Goal: Task Accomplishment & Management: Complete application form

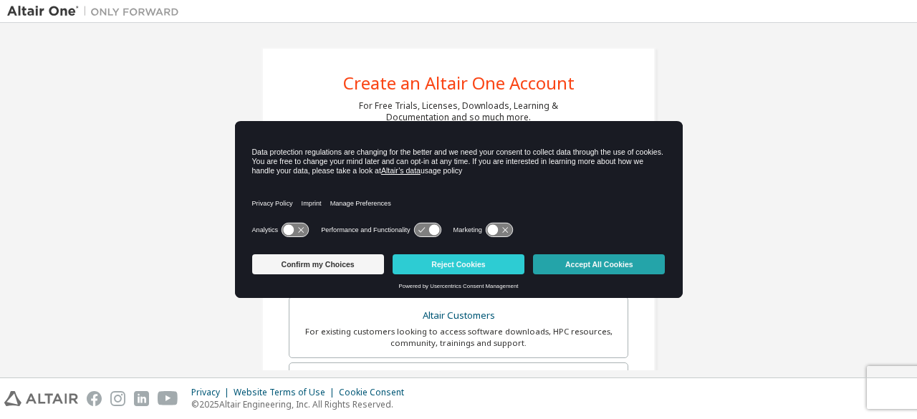
click at [586, 259] on button "Accept All Cookies" at bounding box center [599, 264] width 132 height 20
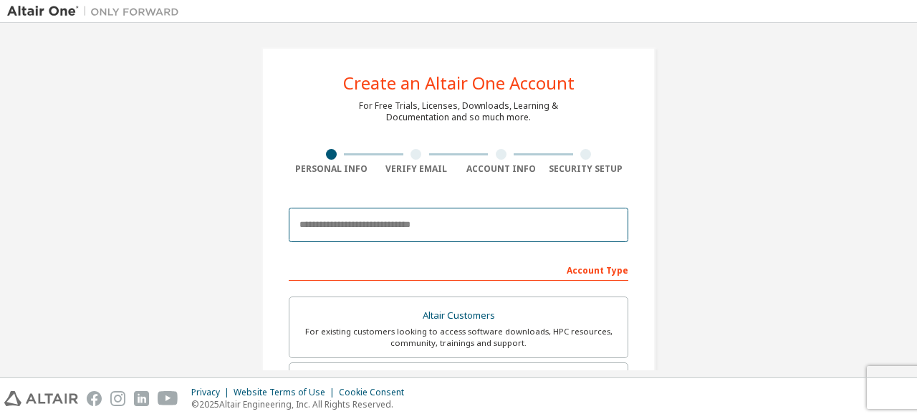
click at [421, 221] on input "email" at bounding box center [459, 225] width 340 height 34
type input "**********"
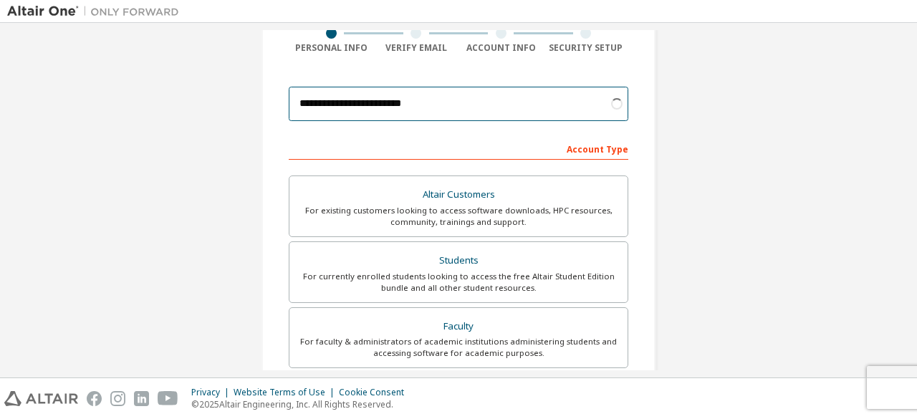
scroll to position [122, 0]
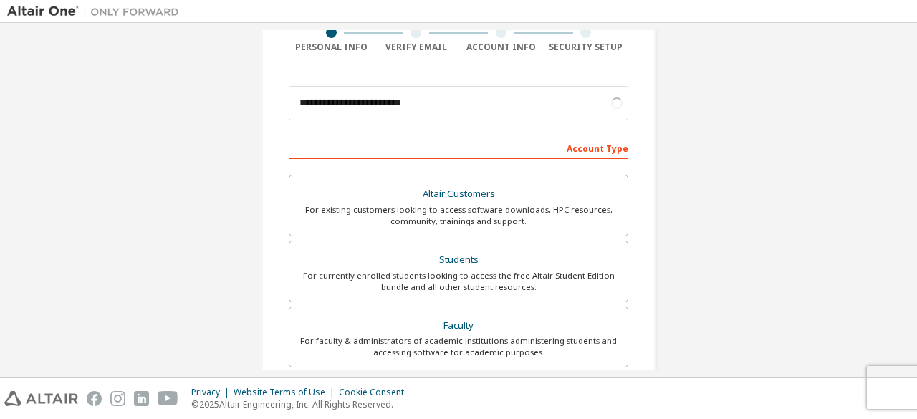
click at [506, 264] on div "Students" at bounding box center [458, 260] width 321 height 20
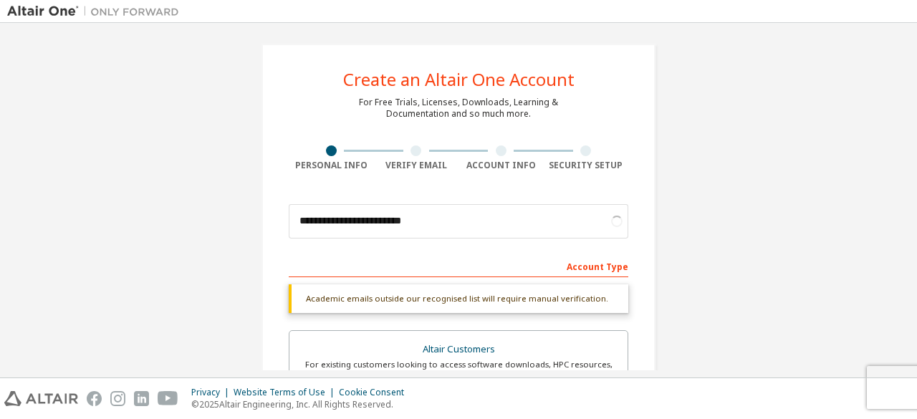
scroll to position [3, 0]
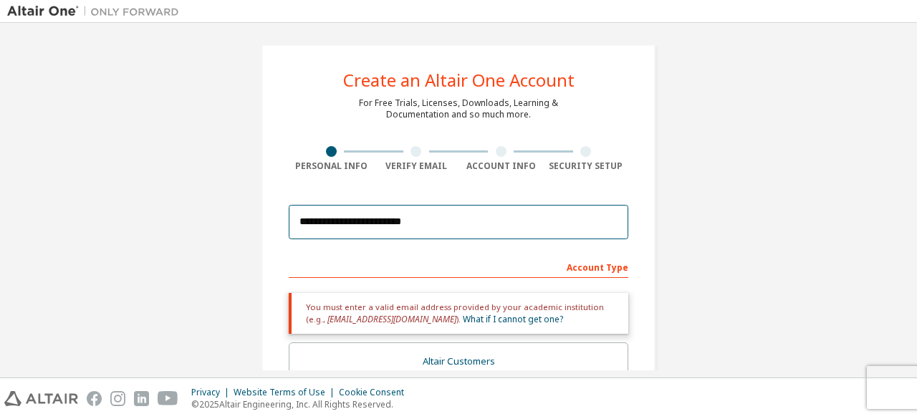
click at [525, 219] on input "**********" at bounding box center [459, 222] width 340 height 34
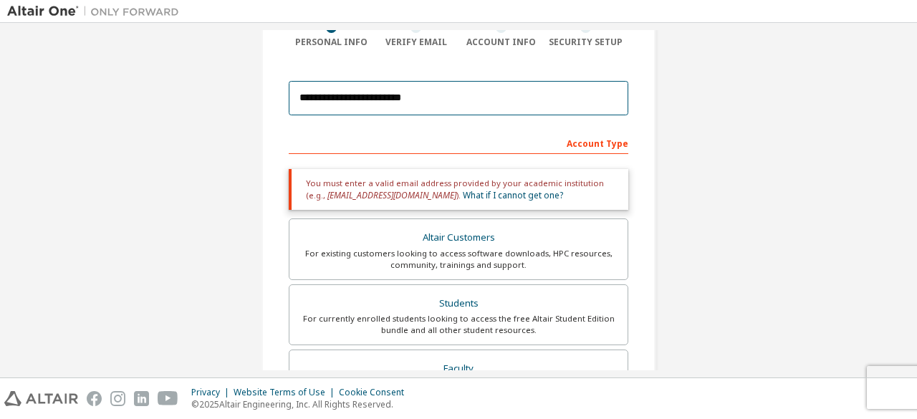
scroll to position [129, 0]
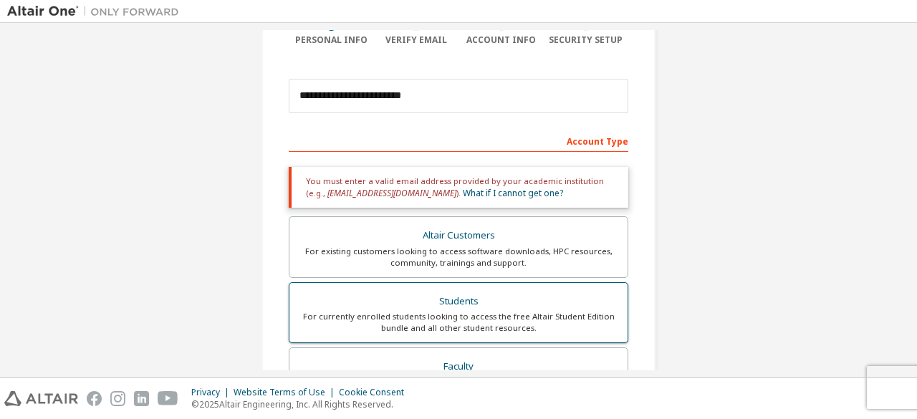
click at [443, 323] on div "For currently enrolled students looking to access the free Altair Student Editi…" at bounding box center [458, 322] width 321 height 23
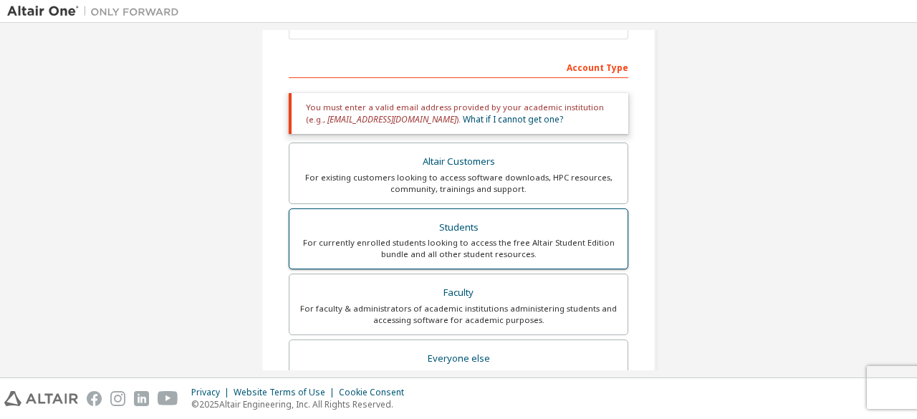
scroll to position [0, 0]
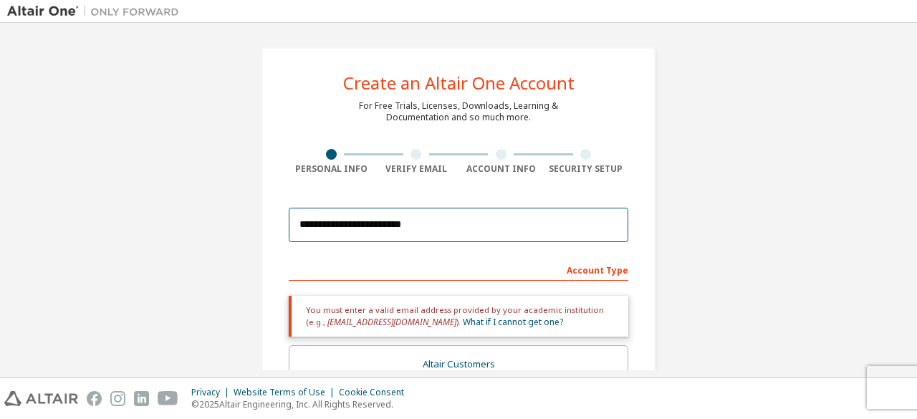
click at [438, 239] on input "**********" at bounding box center [459, 225] width 340 height 34
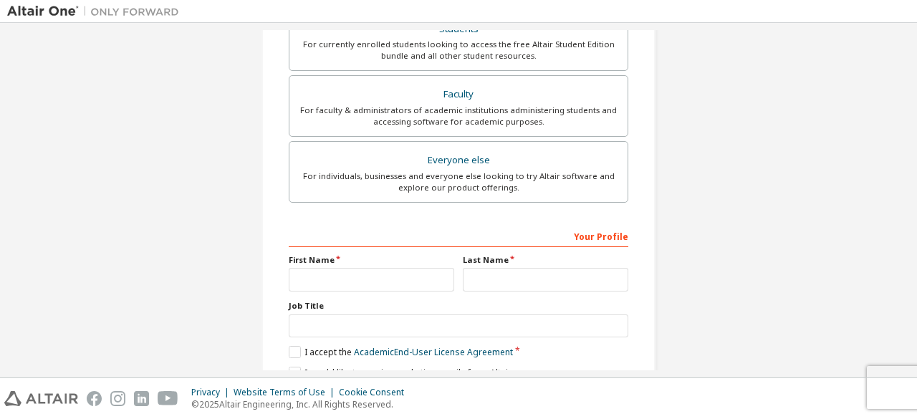
scroll to position [463, 0]
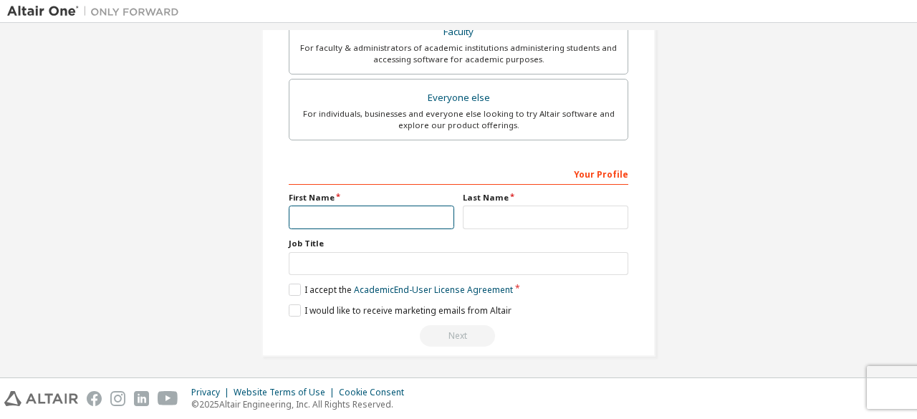
click at [358, 209] on input "text" at bounding box center [371, 218] width 165 height 24
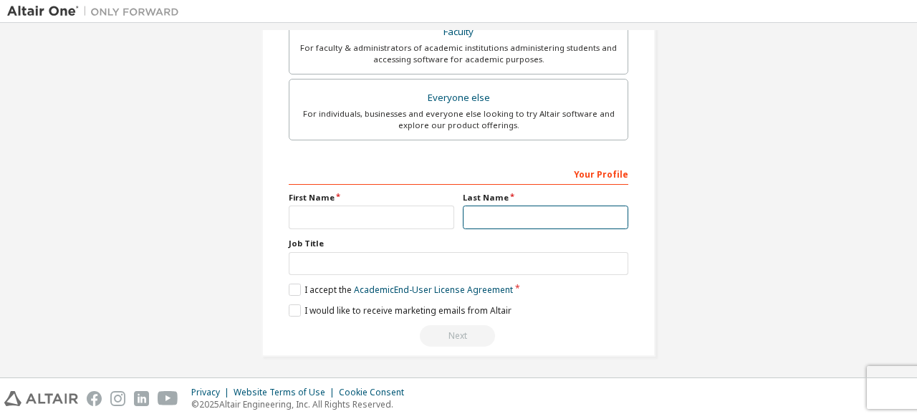
click at [540, 212] on input "text" at bounding box center [545, 218] width 165 height 24
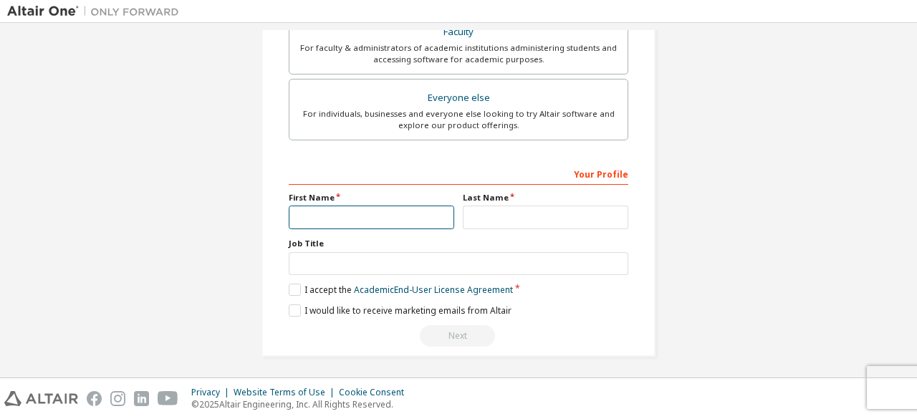
click at [368, 218] on input "text" at bounding box center [371, 218] width 165 height 24
type input "*******"
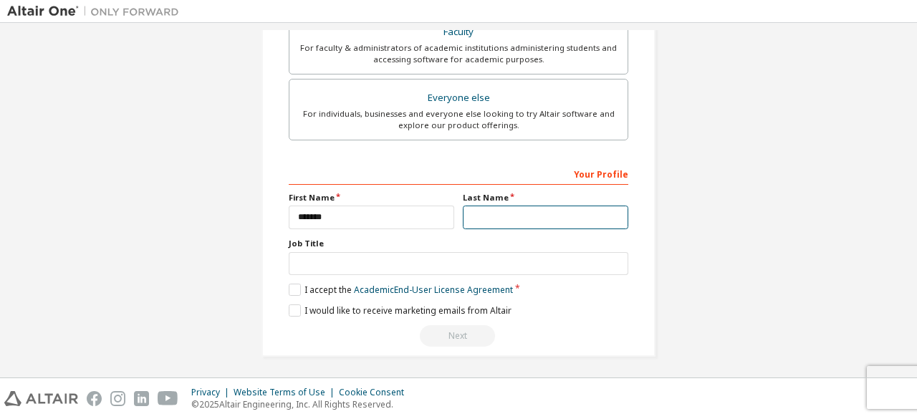
click at [500, 212] on input "text" at bounding box center [545, 218] width 165 height 24
type input "****"
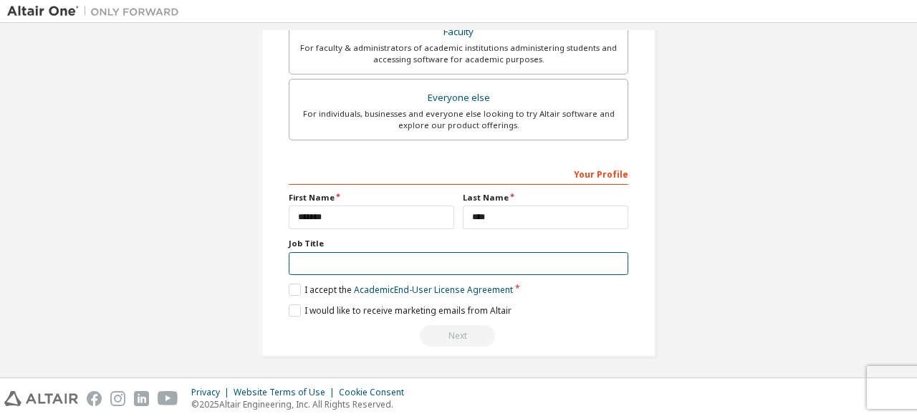
click at [451, 262] on input "text" at bounding box center [459, 264] width 340 height 24
type input "*******"
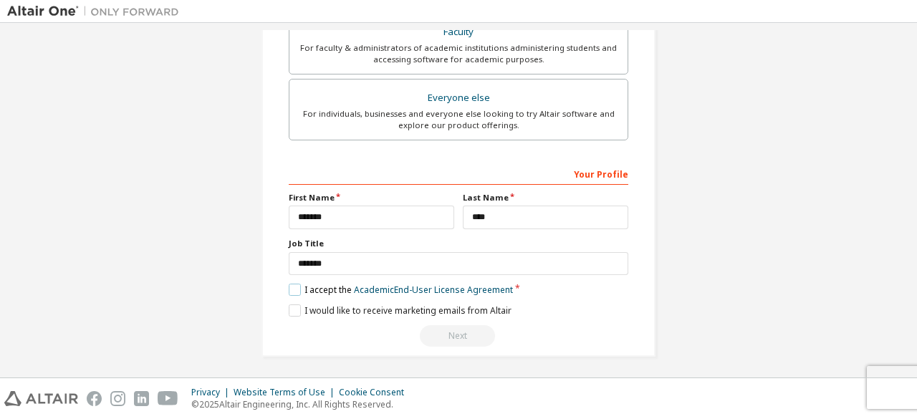
click at [292, 284] on label "I accept the Academic End-User License Agreement" at bounding box center [401, 290] width 224 height 12
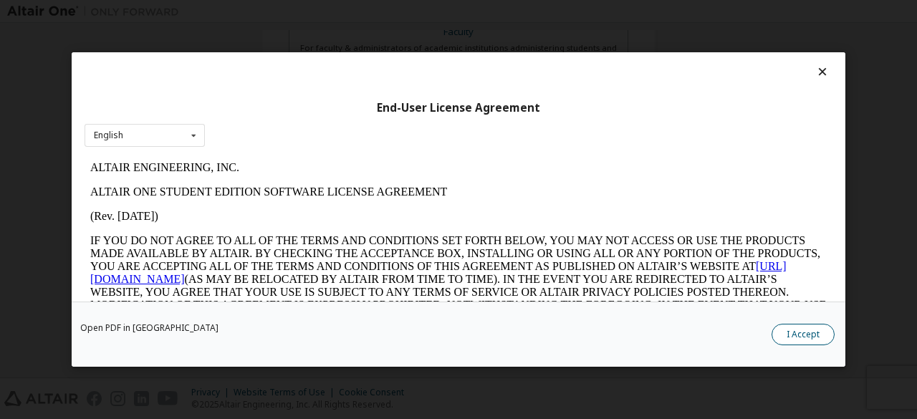
scroll to position [0, 0]
click at [817, 340] on button "I Accept" at bounding box center [803, 334] width 63 height 21
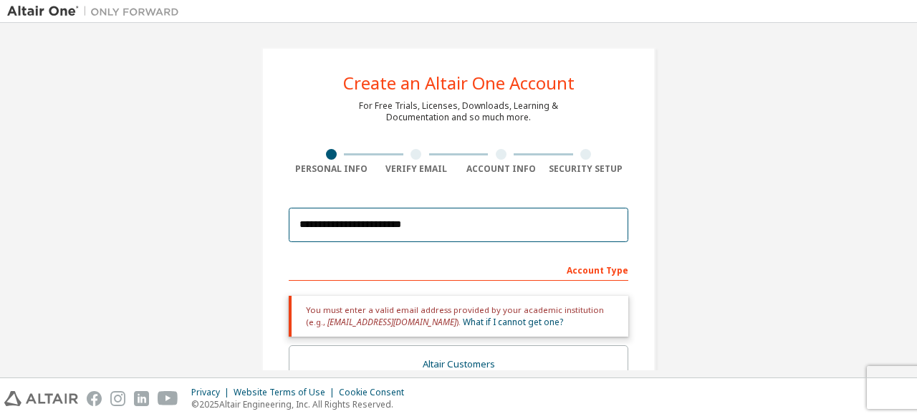
drag, startPoint x: 458, startPoint y: 209, endPoint x: 470, endPoint y: 221, distance: 16.7
click at [470, 221] on input "**********" at bounding box center [459, 225] width 340 height 34
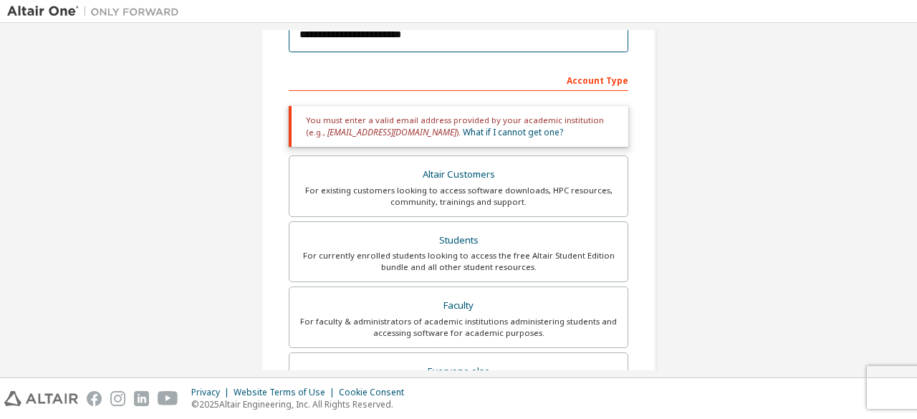
scroll to position [191, 0]
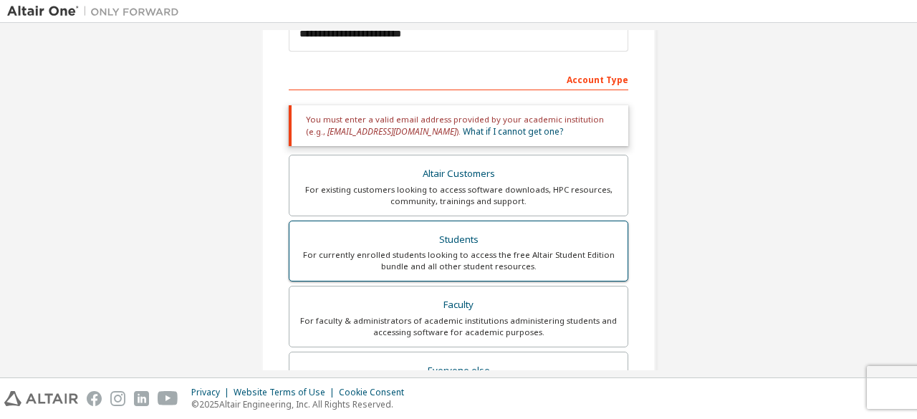
click at [496, 250] on div "For currently enrolled students looking to access the free Altair Student Editi…" at bounding box center [458, 260] width 321 height 23
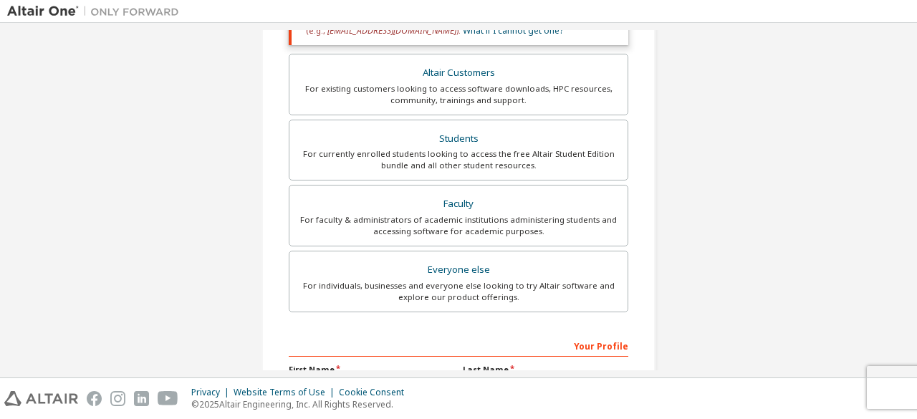
scroll to position [463, 0]
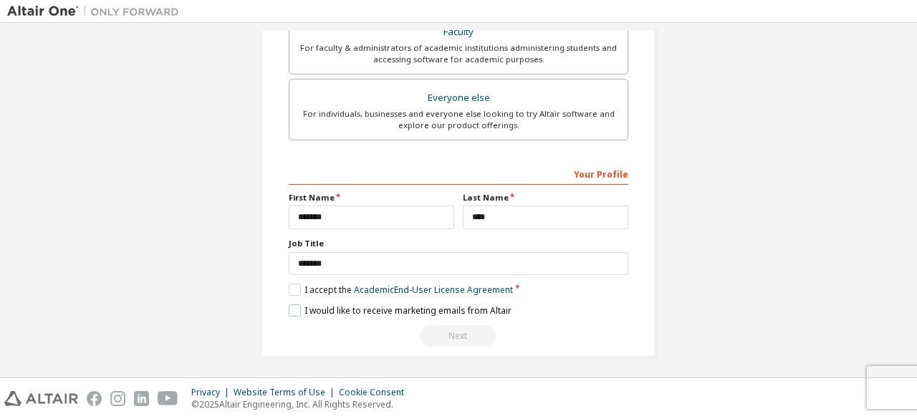
click at [295, 311] on label "I would like to receive marketing emails from Altair" at bounding box center [400, 310] width 223 height 12
click at [433, 332] on div "Next" at bounding box center [459, 335] width 340 height 21
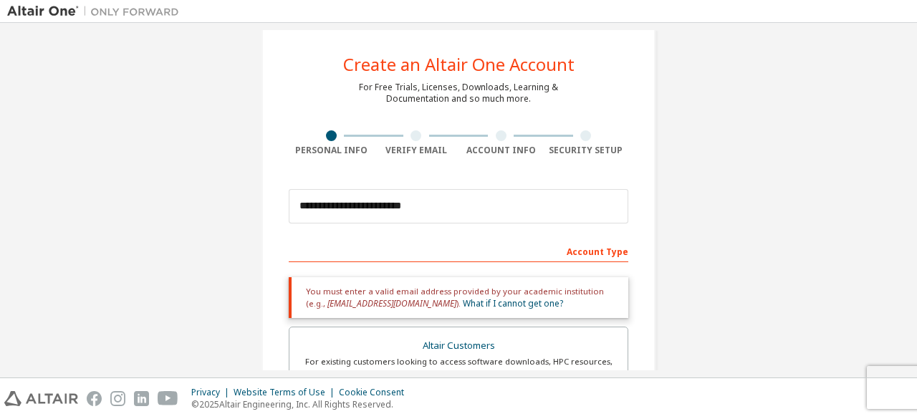
scroll to position [0, 0]
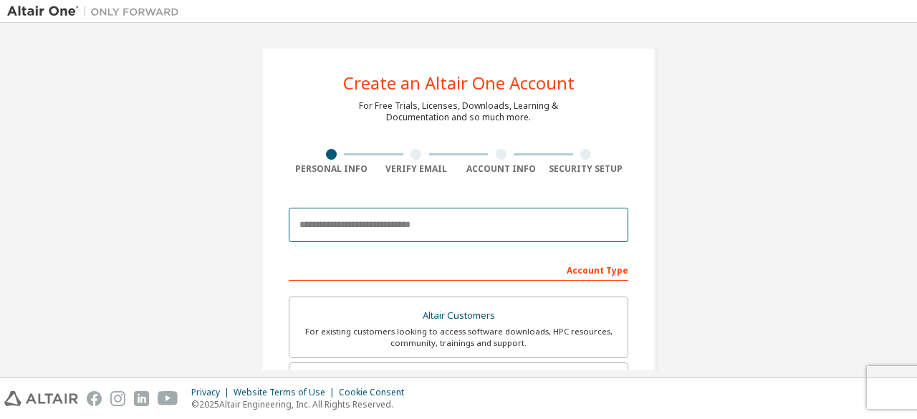
click at [401, 234] on input "email" at bounding box center [459, 225] width 340 height 34
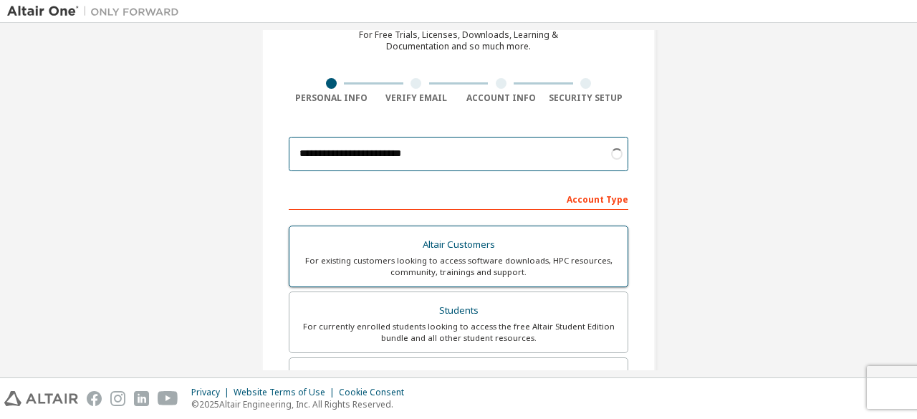
scroll to position [72, 0]
type input "**********"
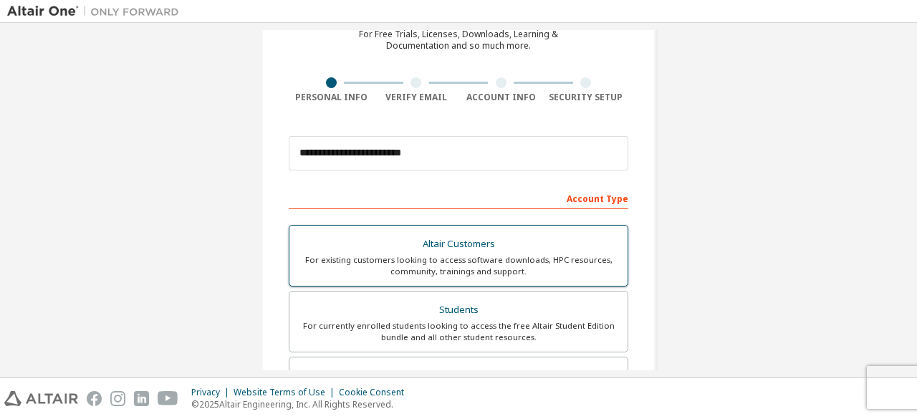
click at [532, 316] on div "Students" at bounding box center [458, 310] width 321 height 20
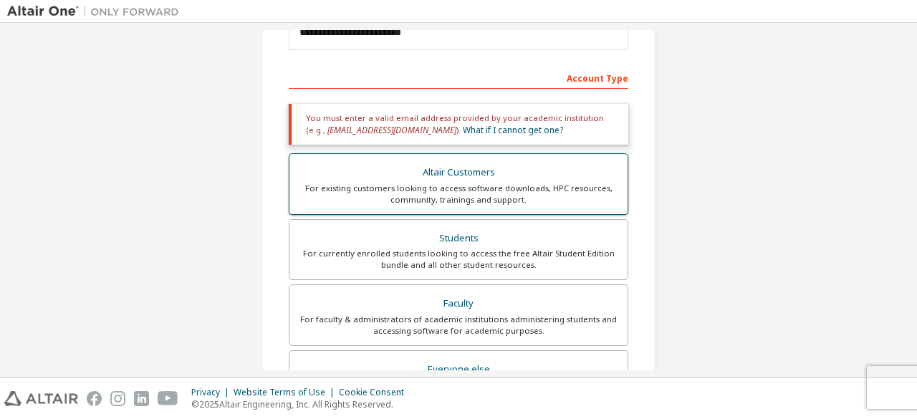
scroll to position [202, 0]
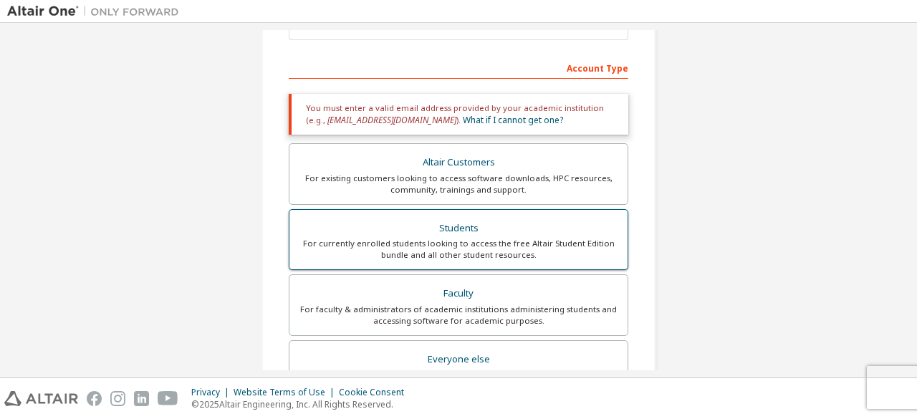
click at [520, 231] on div "Students" at bounding box center [458, 228] width 321 height 20
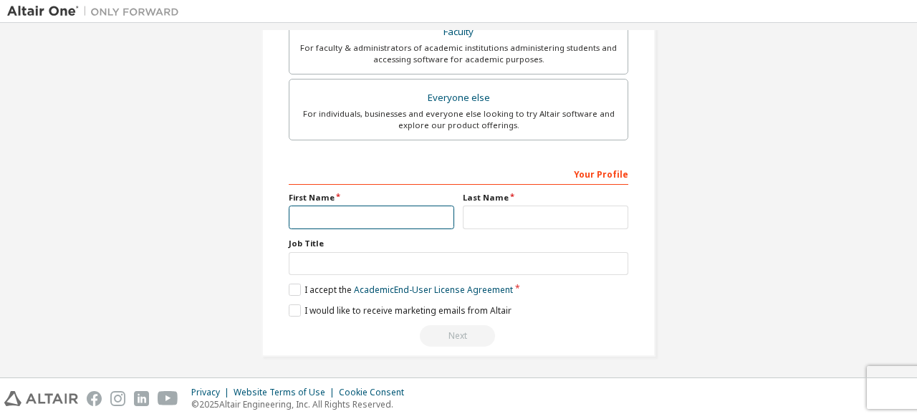
click at [413, 211] on input "text" at bounding box center [371, 218] width 165 height 24
type input "*******"
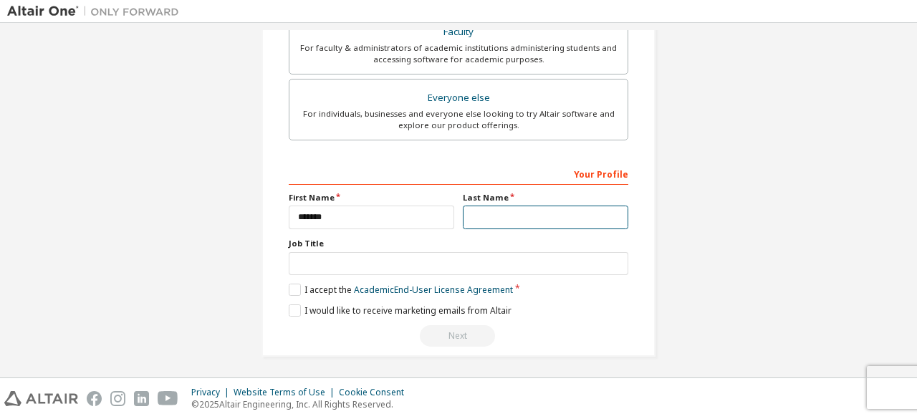
click at [501, 212] on input "text" at bounding box center [545, 218] width 165 height 24
type input "****"
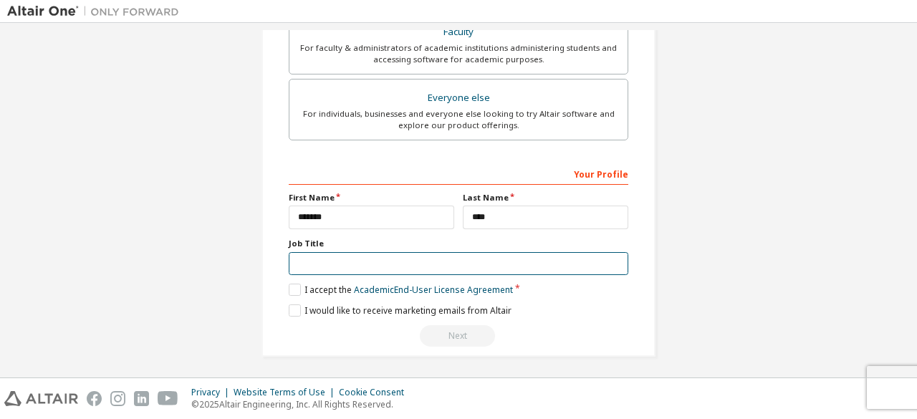
click at [445, 258] on input "text" at bounding box center [459, 264] width 340 height 24
type input "*******"
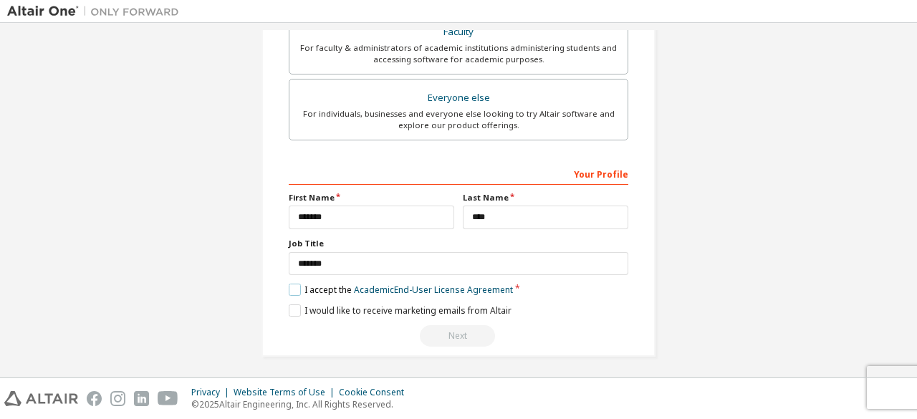
click at [292, 284] on label "I accept the Academic End-User License Agreement" at bounding box center [401, 290] width 224 height 12
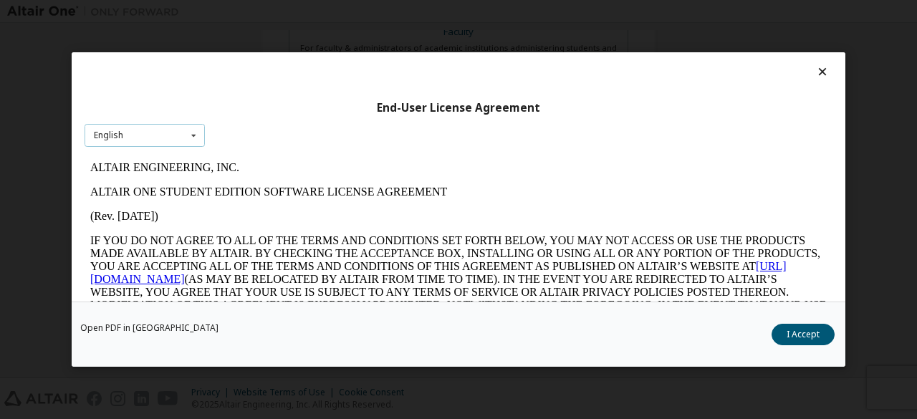
scroll to position [0, 0]
click at [188, 145] on icon at bounding box center [194, 136] width 18 height 22
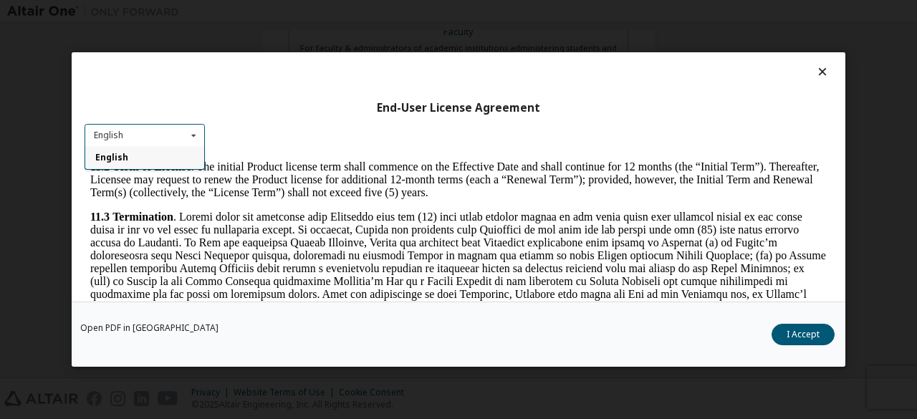
scroll to position [2394, 0]
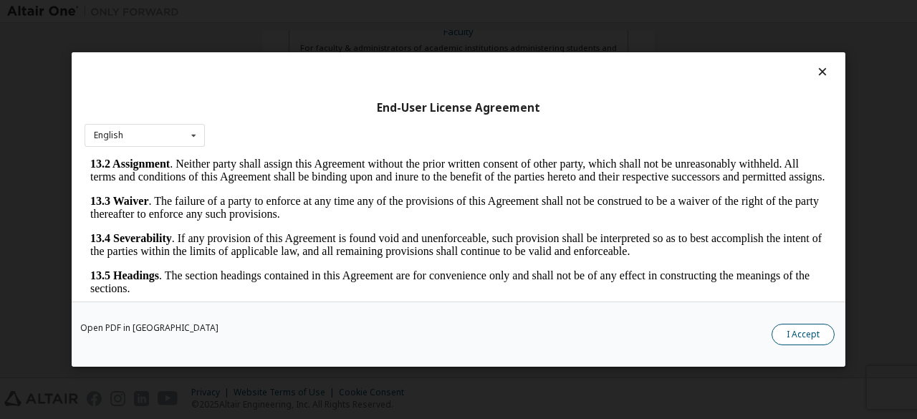
click at [798, 332] on button "I Accept" at bounding box center [803, 334] width 63 height 21
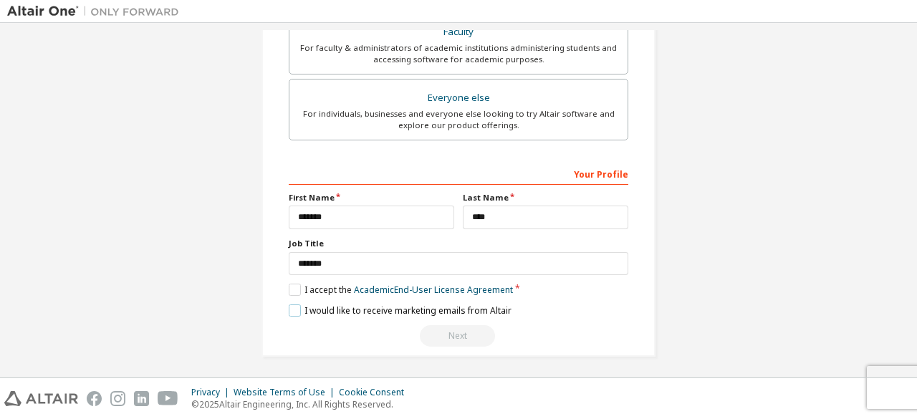
click at [289, 312] on label "I would like to receive marketing emails from Altair" at bounding box center [400, 310] width 223 height 12
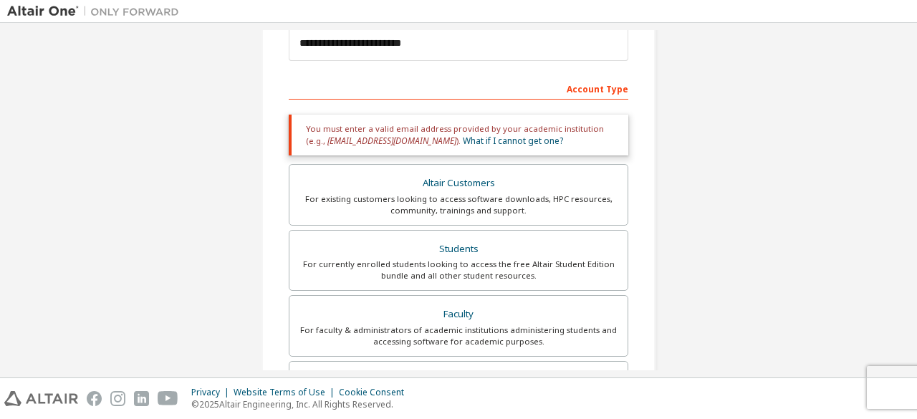
scroll to position [181, 0]
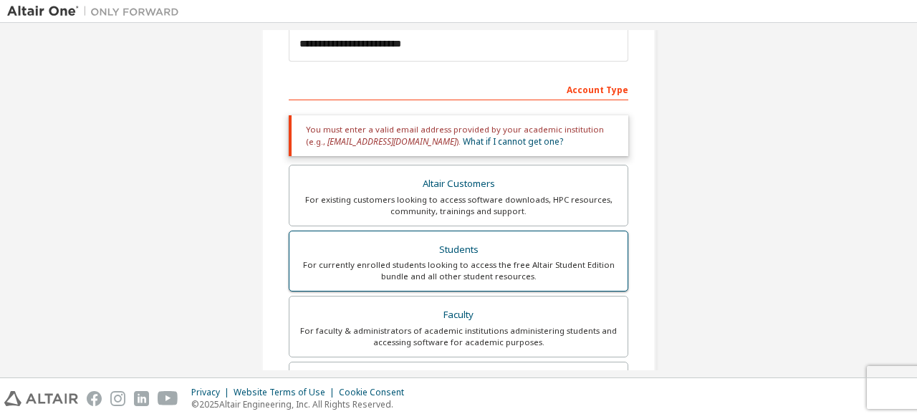
click at [467, 271] on div "For currently enrolled students looking to access the free Altair Student Editi…" at bounding box center [458, 270] width 321 height 23
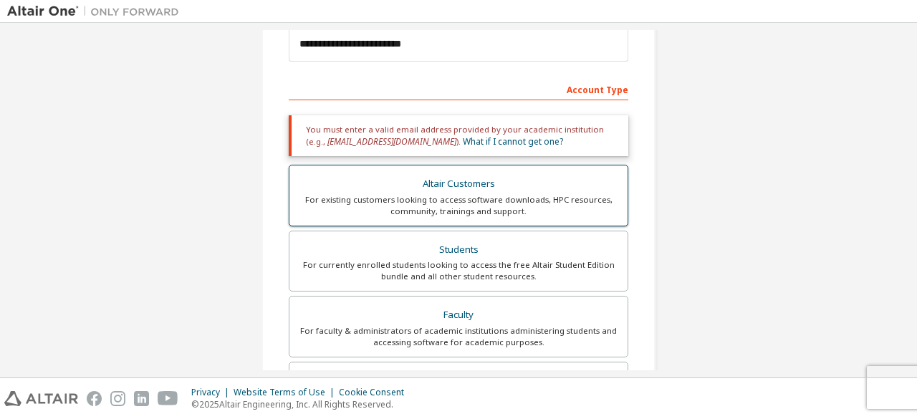
click at [487, 176] on div "Altair Customers" at bounding box center [458, 184] width 321 height 20
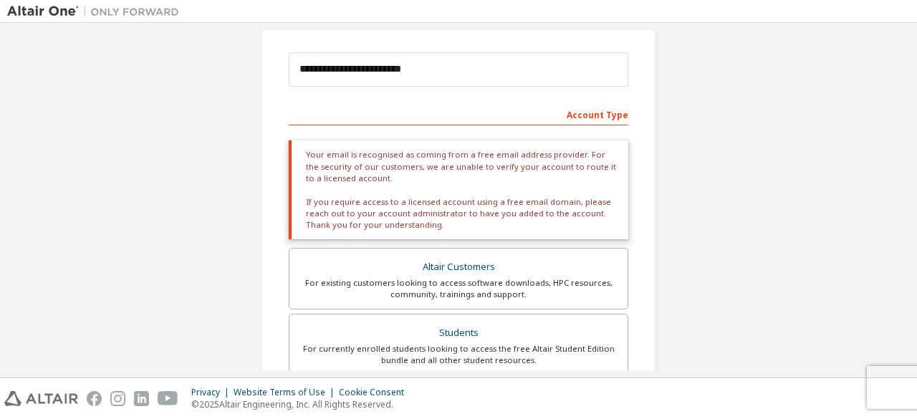
scroll to position [157, 0]
click at [676, 211] on div "**********" at bounding box center [458, 306] width 903 height 866
click at [565, 208] on div "Your email is recognised as coming from a free email address provider. For the …" at bounding box center [459, 188] width 340 height 99
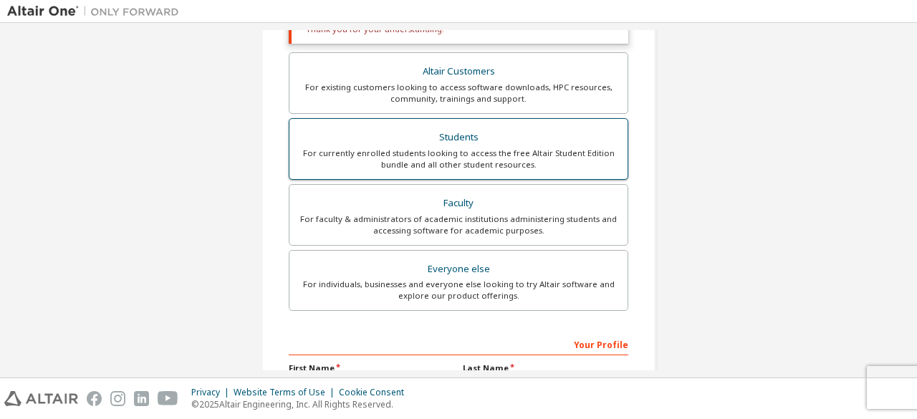
scroll to position [352, 0]
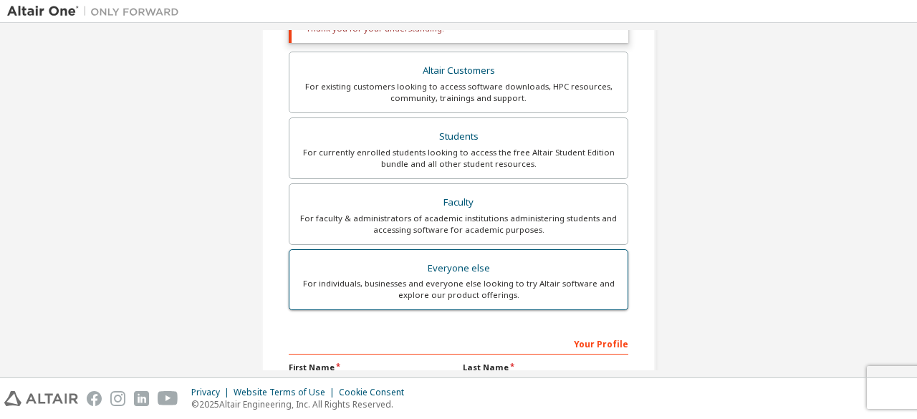
click at [487, 259] on div "Everyone else" at bounding box center [458, 269] width 321 height 20
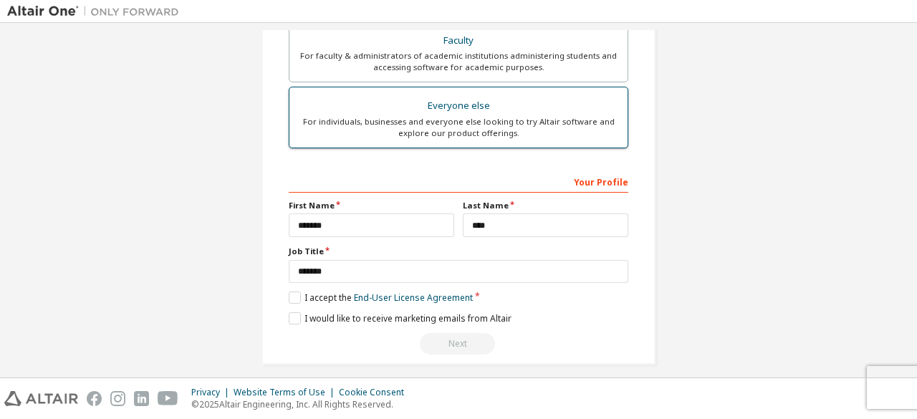
scroll to position [394, 0]
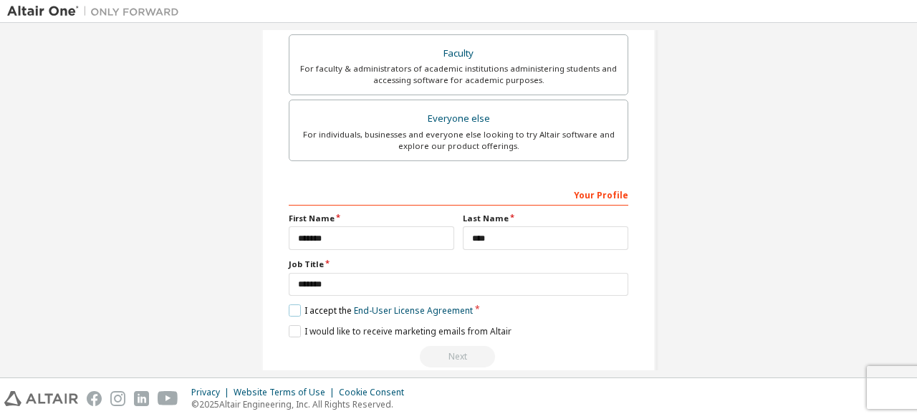
click at [291, 310] on label "I accept the End-User License Agreement" at bounding box center [381, 310] width 184 height 12
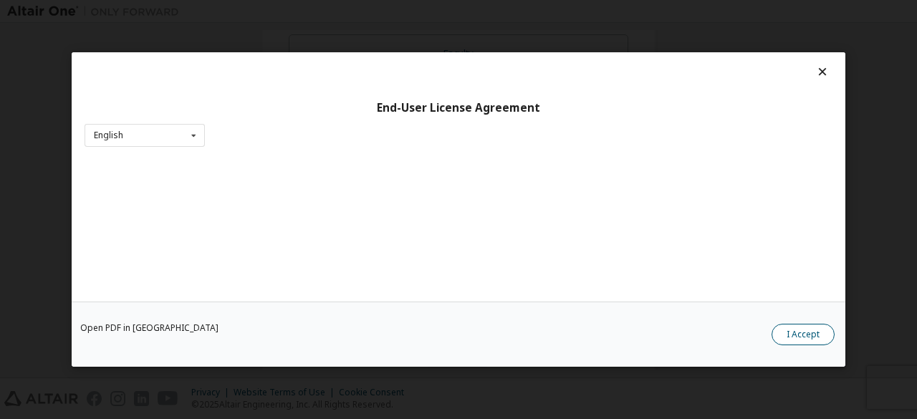
click at [797, 342] on button "I Accept" at bounding box center [803, 334] width 63 height 21
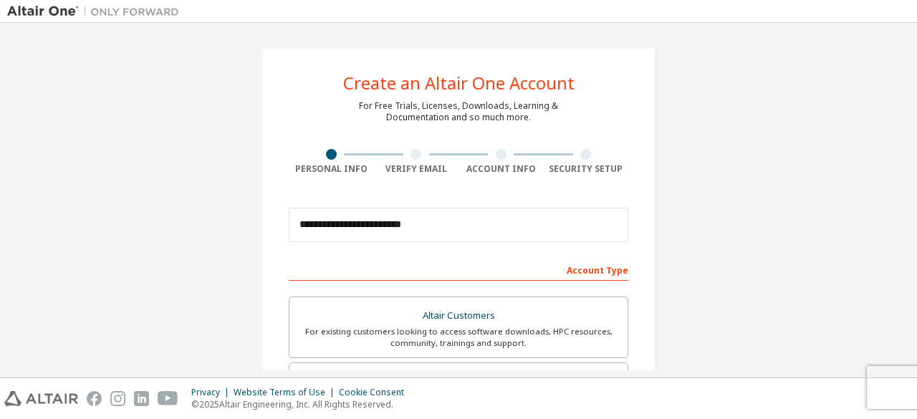
scroll to position [414, 0]
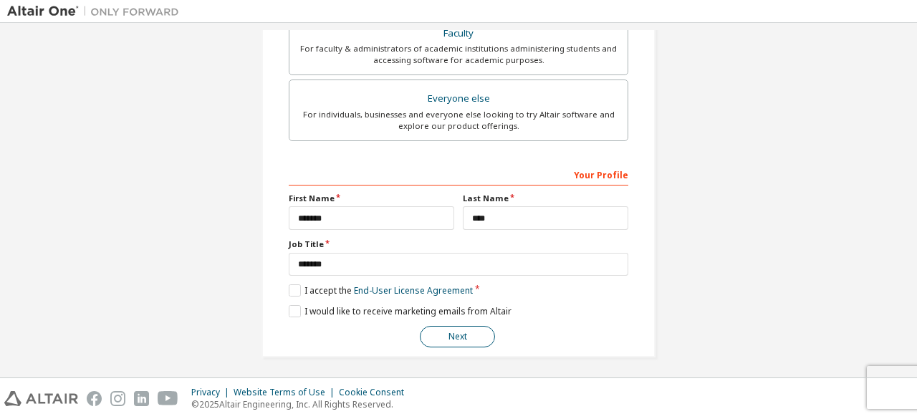
click at [458, 336] on button "Next" at bounding box center [457, 336] width 75 height 21
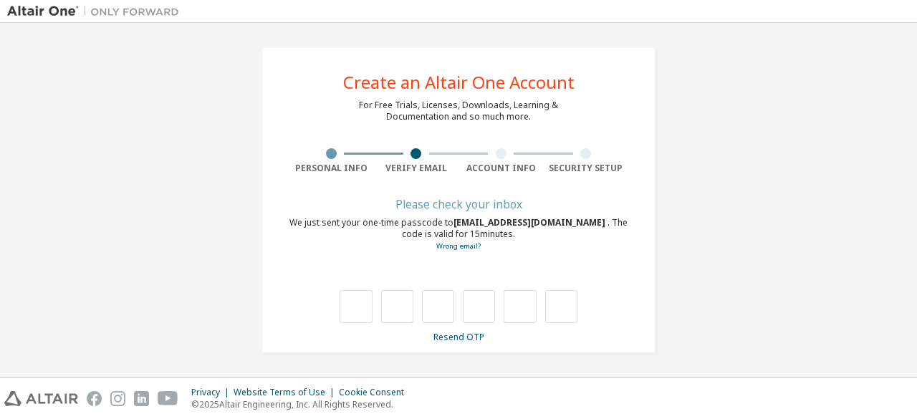
scroll to position [0, 0]
type input "*"
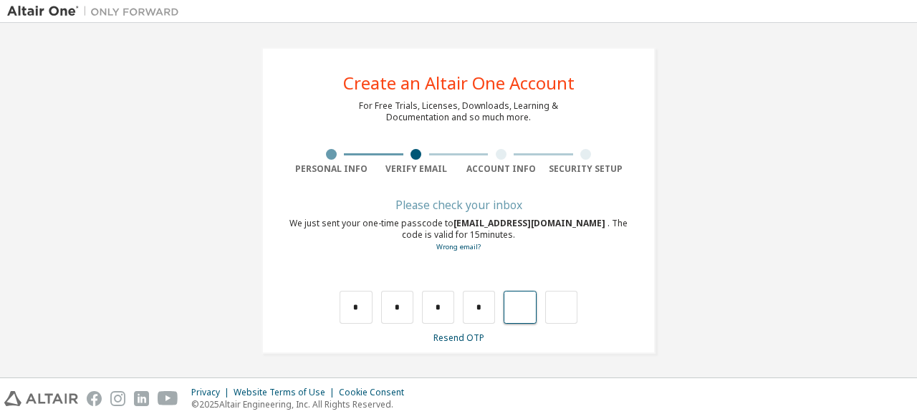
type input "*"
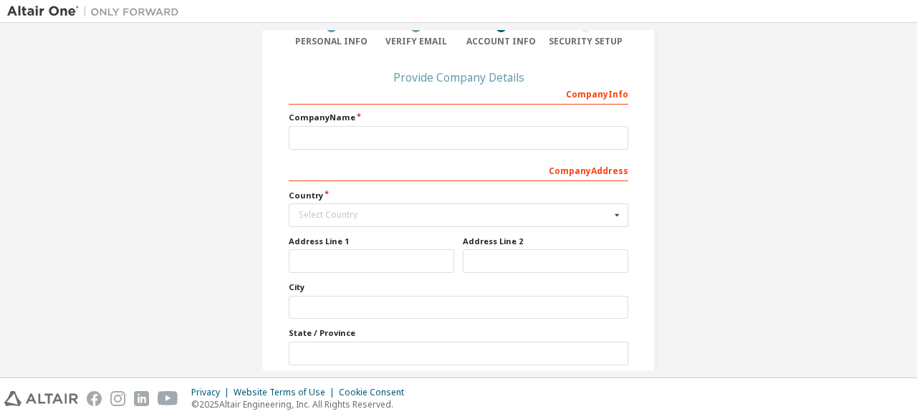
scroll to position [128, 0]
click at [608, 213] on icon at bounding box center [617, 214] width 18 height 22
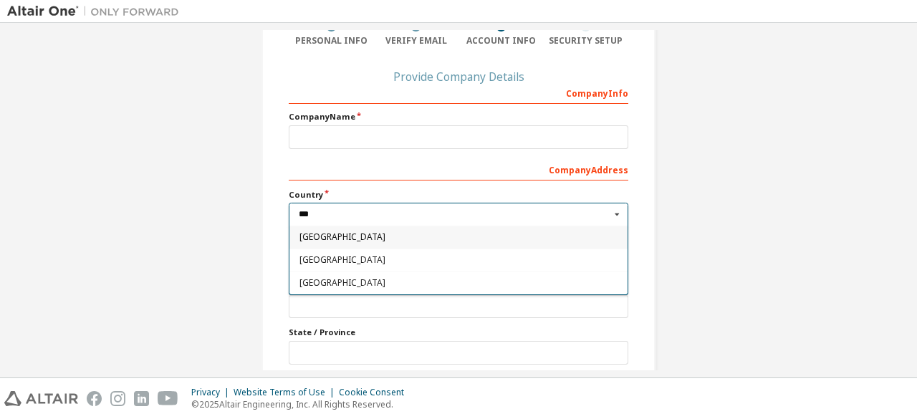
scroll to position [0, 0]
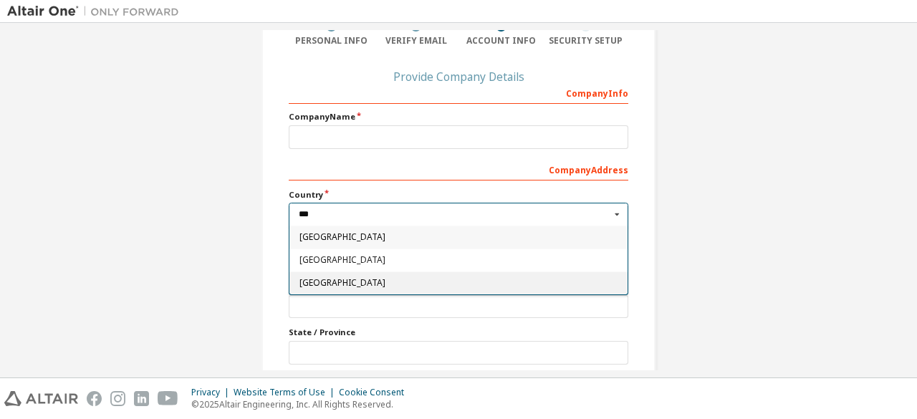
type input "***"
click at [351, 279] on span "Indonesia" at bounding box center [458, 283] width 319 height 9
type input "***"
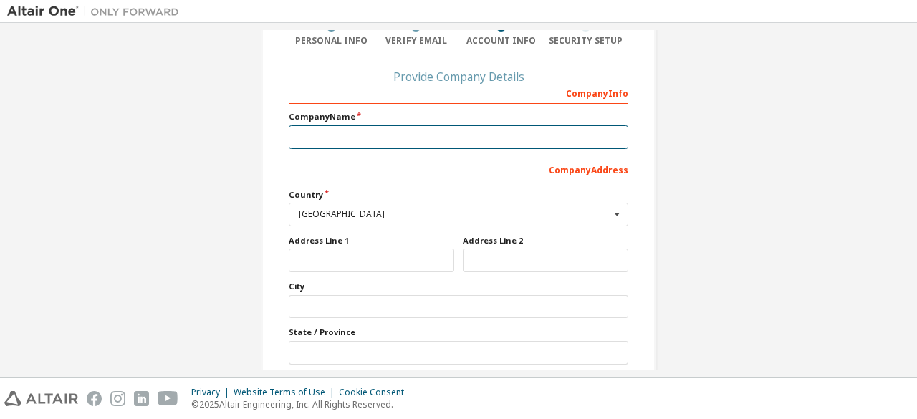
click at [416, 131] on input "text" at bounding box center [459, 137] width 340 height 24
click at [416, 131] on input "*" at bounding box center [459, 137] width 340 height 24
type input "**********"
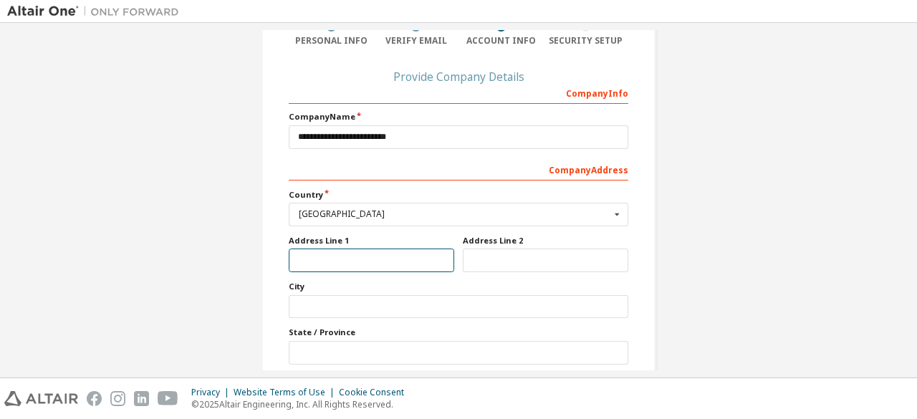
click at [320, 270] on input "text" at bounding box center [371, 261] width 165 height 24
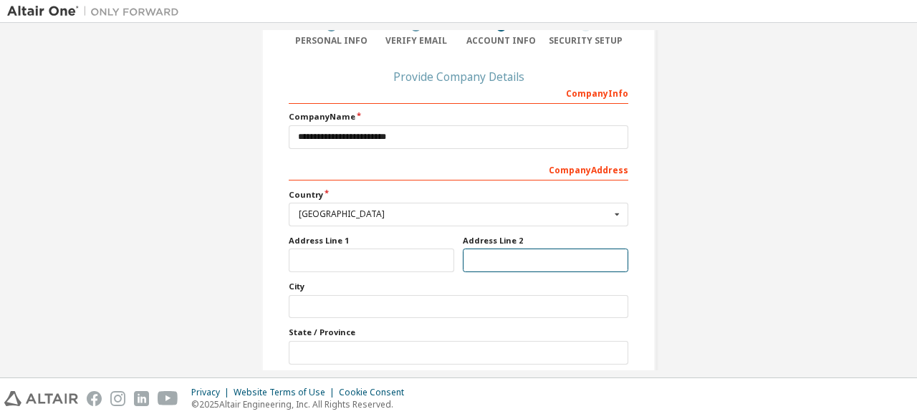
click at [489, 254] on input "text" at bounding box center [545, 261] width 165 height 24
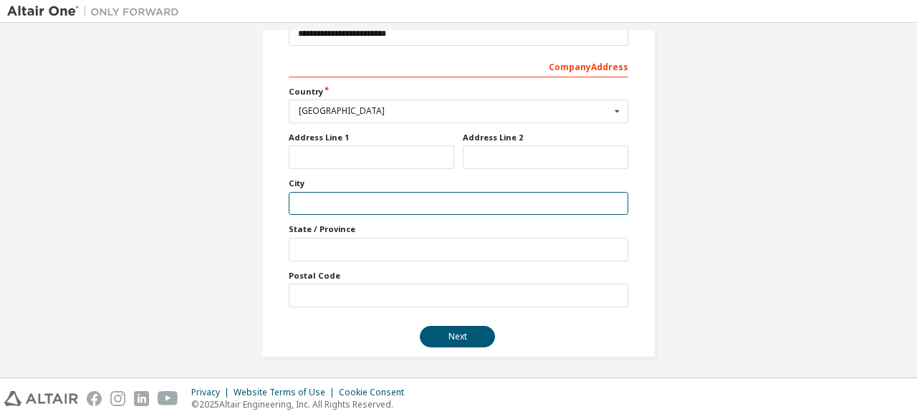
click at [364, 199] on input "text" at bounding box center [459, 204] width 340 height 24
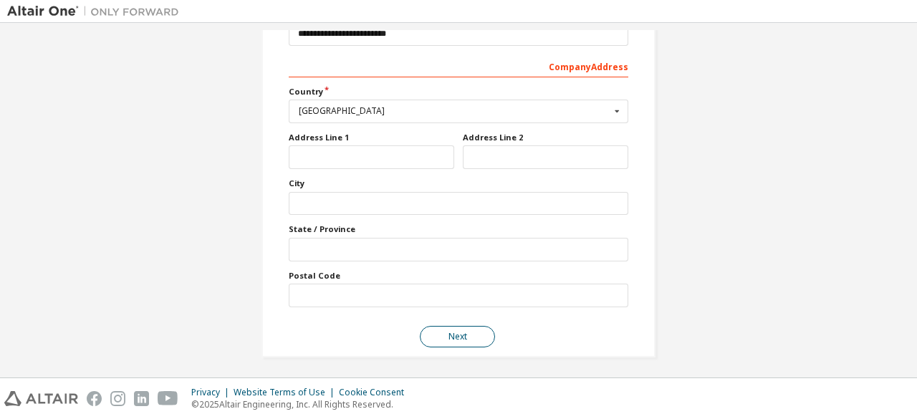
click at [446, 336] on button "Next" at bounding box center [457, 336] width 75 height 21
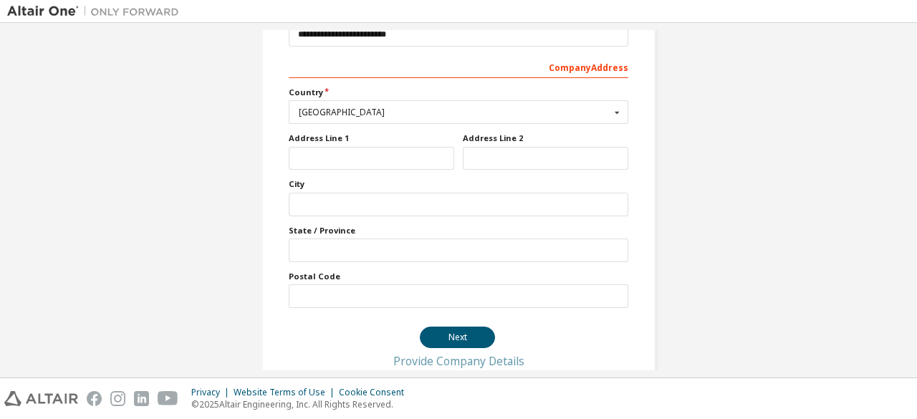
scroll to position [0, 0]
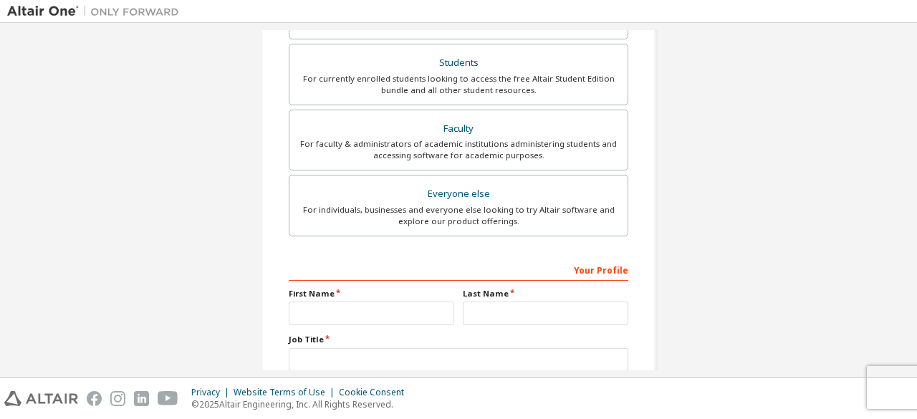
scroll to position [319, 0]
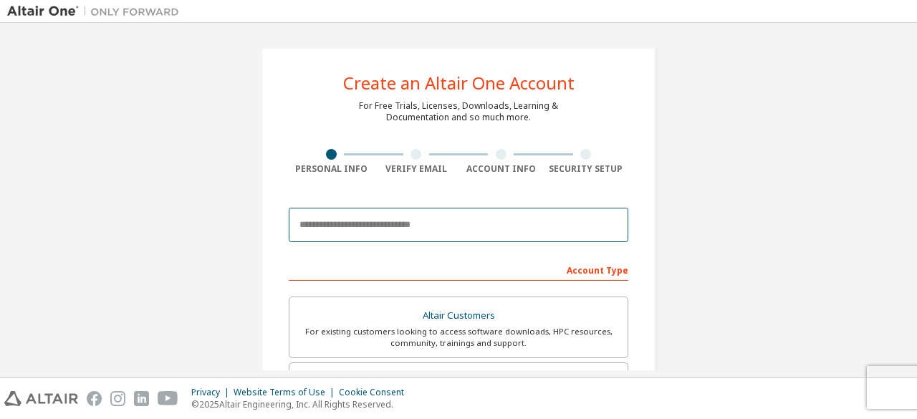
click at [409, 223] on input "email" at bounding box center [459, 225] width 340 height 34
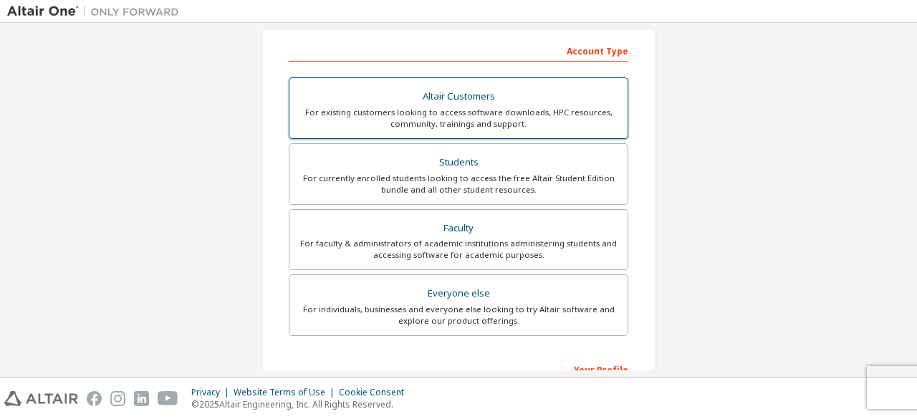
scroll to position [264, 0]
click at [408, 304] on div "For individuals, businesses and everyone else looking to try Altair software an…" at bounding box center [458, 315] width 321 height 23
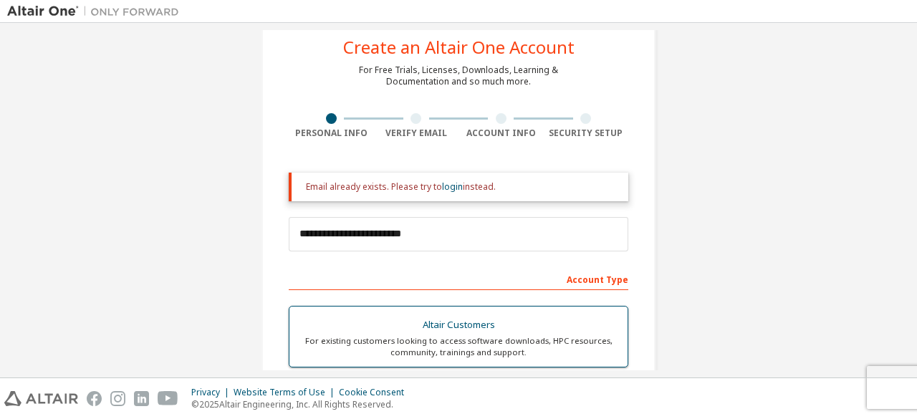
scroll to position [35, 0]
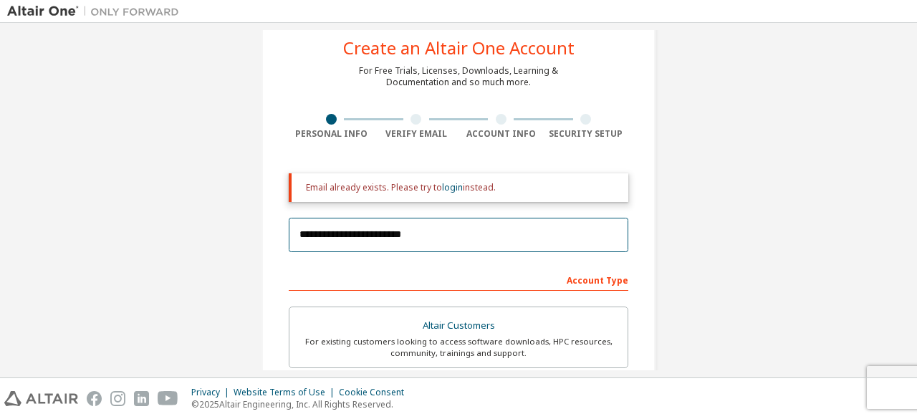
click at [442, 234] on input "**********" at bounding box center [459, 235] width 340 height 34
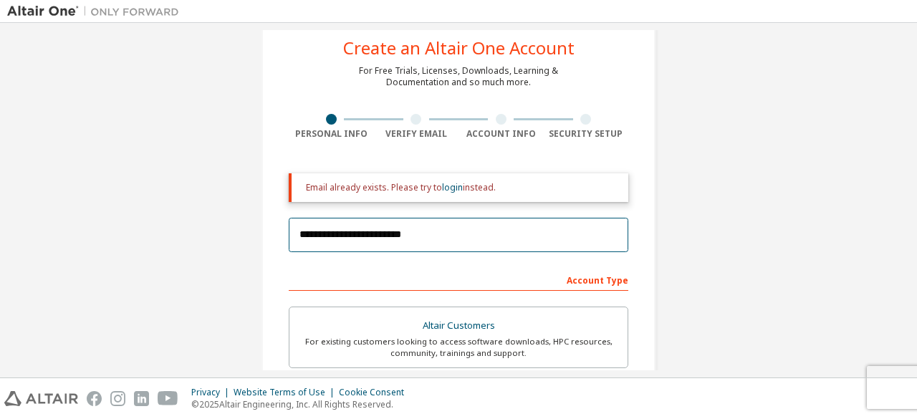
click at [442, 234] on input "**********" at bounding box center [459, 235] width 340 height 34
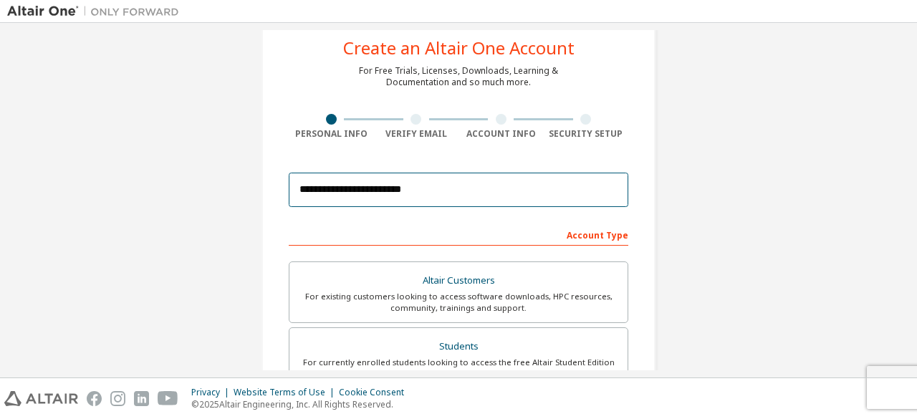
click at [433, 191] on input "**********" at bounding box center [459, 190] width 340 height 34
type input "*"
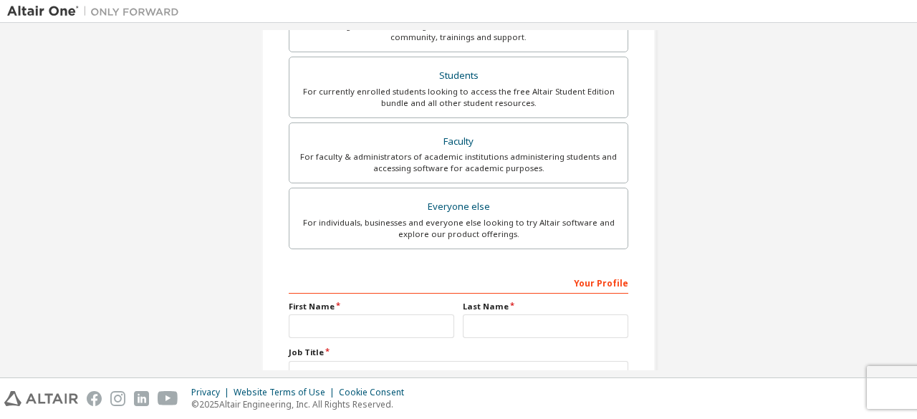
scroll to position [314, 0]
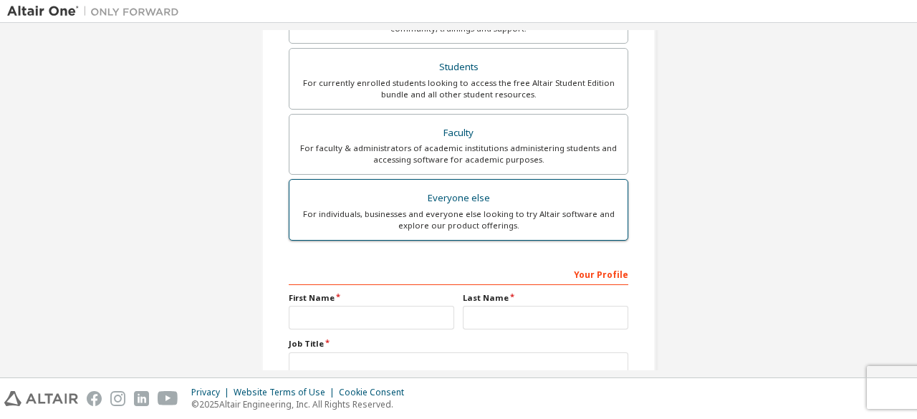
type input "**********"
click at [426, 226] on div "For individuals, businesses and everyone else looking to try Altair software an…" at bounding box center [458, 219] width 321 height 23
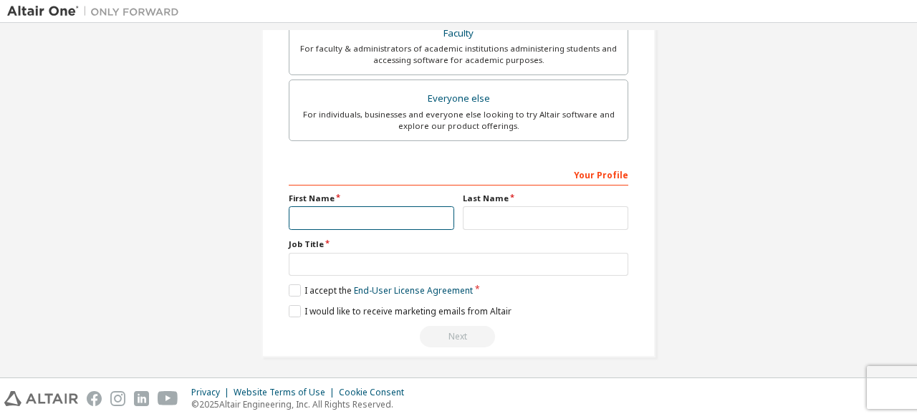
click at [401, 215] on input "text" at bounding box center [371, 218] width 165 height 24
type input "*"
type input "****"
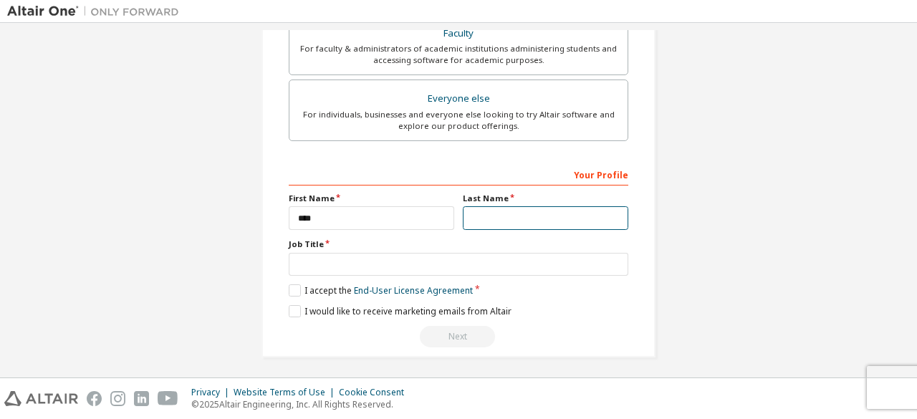
click at [487, 216] on input "text" at bounding box center [545, 218] width 165 height 24
type input "*******"
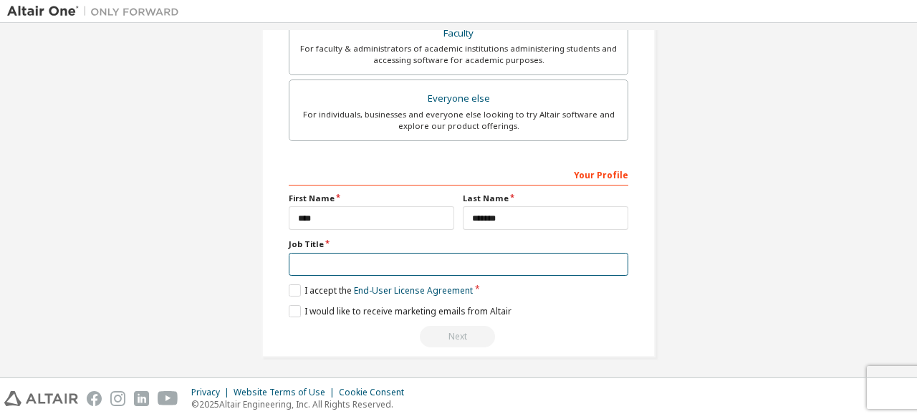
click at [447, 256] on input "text" at bounding box center [459, 265] width 340 height 24
type input "*******"
click at [365, 263] on input "*******" at bounding box center [459, 265] width 340 height 24
drag, startPoint x: 365, startPoint y: 263, endPoint x: 274, endPoint y: 256, distance: 92.0
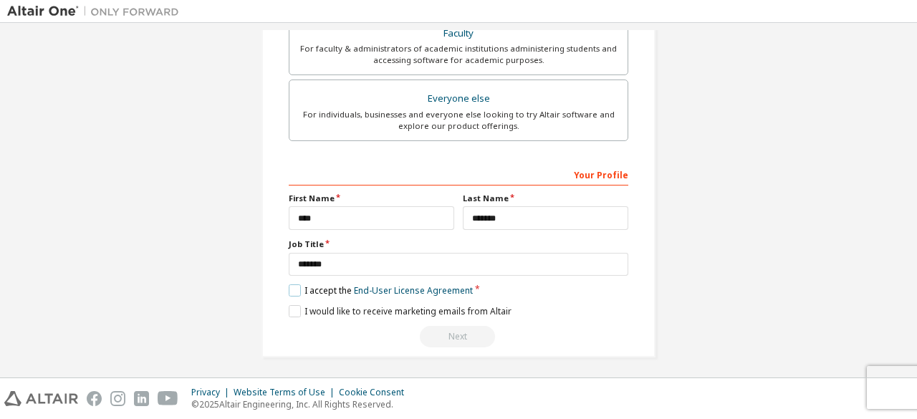
click at [295, 292] on label "I accept the End-User License Agreement" at bounding box center [381, 290] width 184 height 12
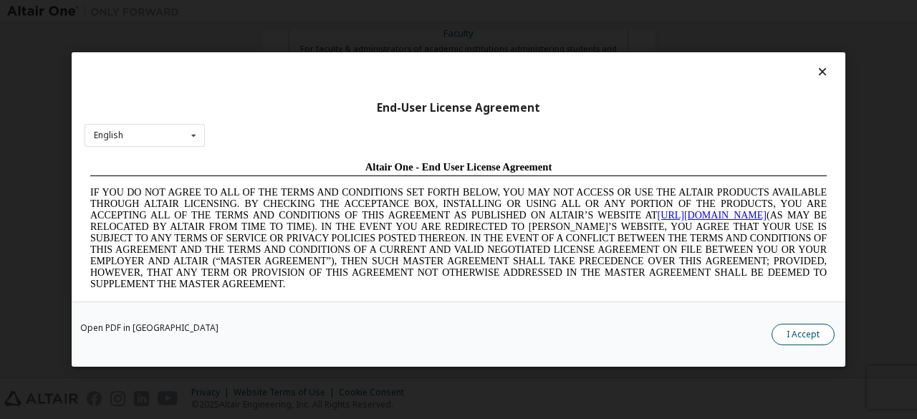
scroll to position [0, 0]
click at [782, 341] on button "I Accept" at bounding box center [803, 334] width 63 height 21
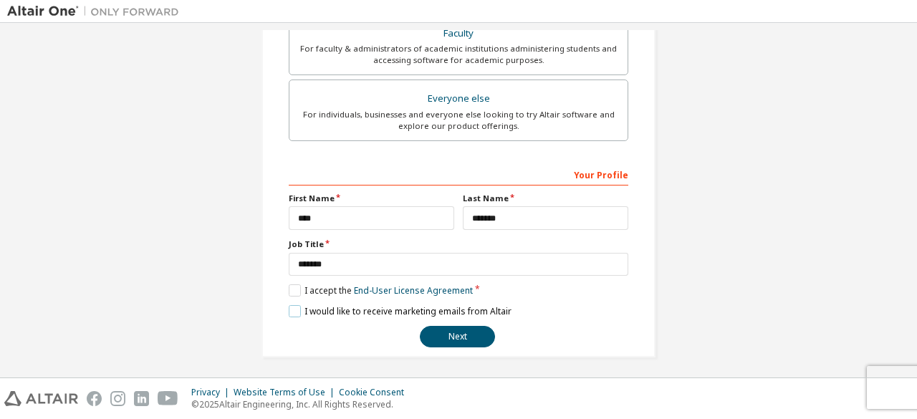
click at [295, 305] on label "I would like to receive marketing emails from Altair" at bounding box center [400, 311] width 223 height 12
click at [292, 310] on label "I would like to receive marketing emails from Altair" at bounding box center [400, 311] width 223 height 12
click at [471, 332] on button "Next" at bounding box center [457, 336] width 75 height 21
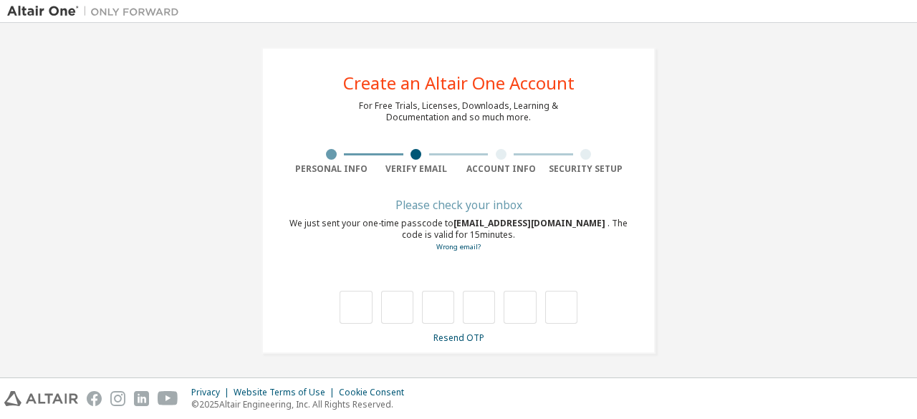
click at [471, 332] on link "Resend OTP" at bounding box center [458, 338] width 51 height 12
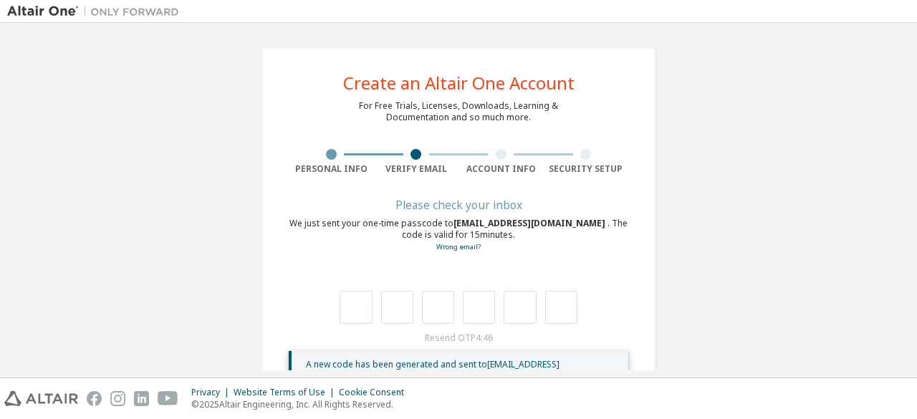
scroll to position [57, 0]
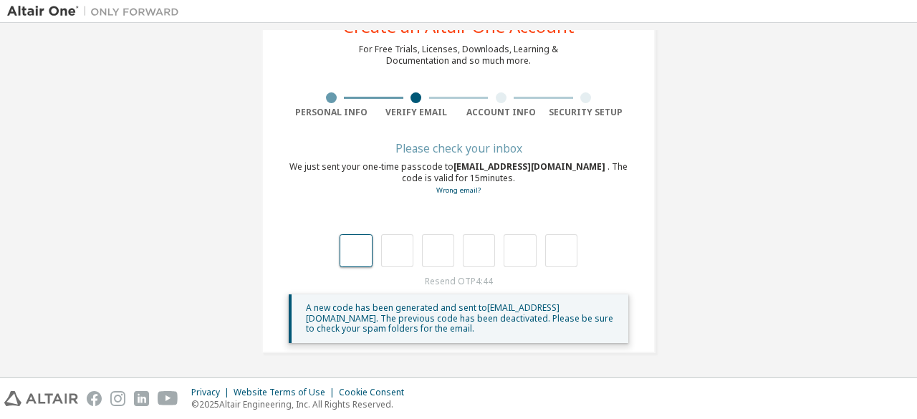
click at [345, 247] on input "text" at bounding box center [356, 250] width 32 height 33
type input "*"
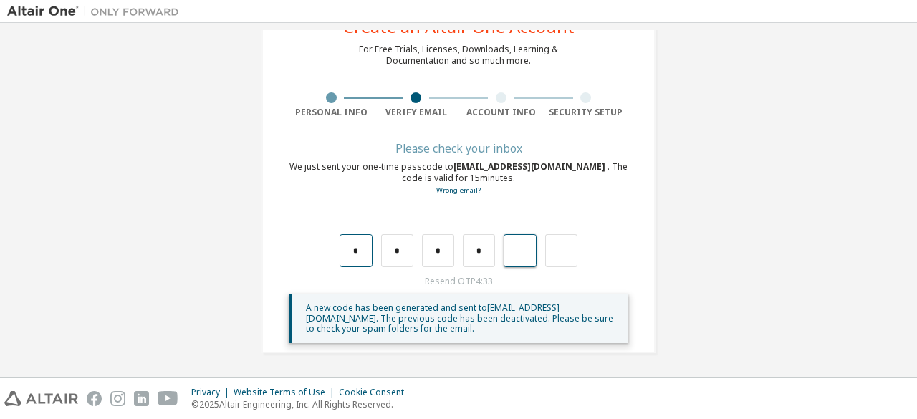
type input "*"
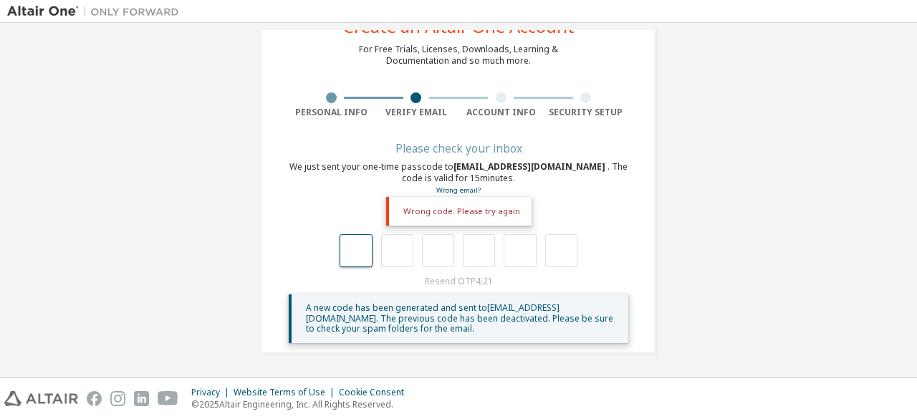
click at [350, 241] on input "text" at bounding box center [356, 250] width 32 height 33
type input "*"
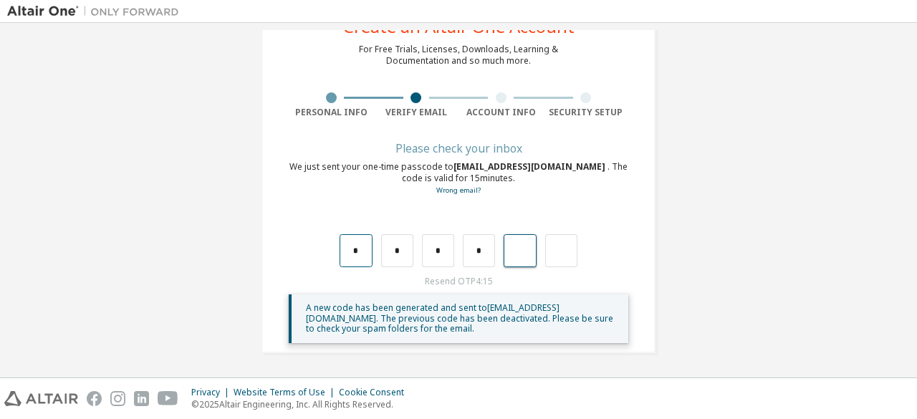
type input "*"
click at [510, 257] on input "*" at bounding box center [520, 250] width 32 height 33
click at [477, 251] on input "text" at bounding box center [479, 250] width 32 height 33
type input "*"
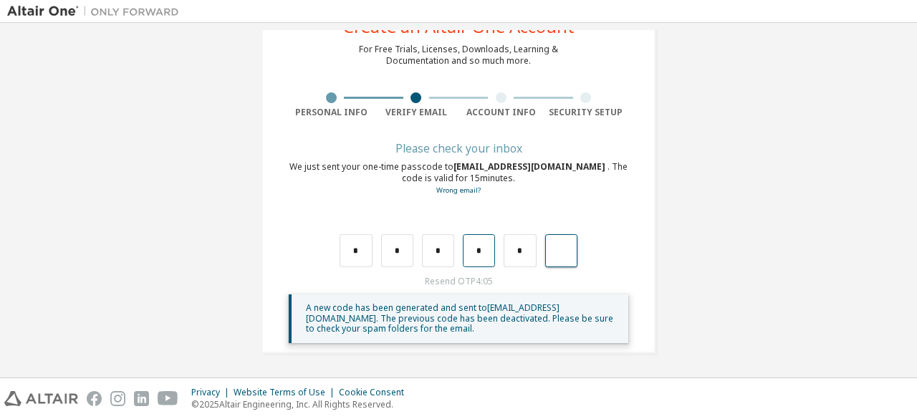
type input "*"
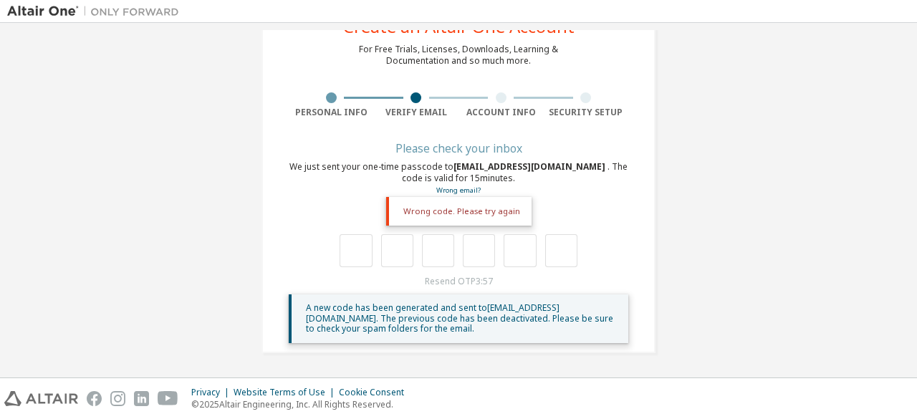
click at [461, 307] on span "A new code has been generated and sent to gantengaldo849@gmail.com . The previo…" at bounding box center [459, 318] width 307 height 33
click at [731, 166] on div "**********" at bounding box center [458, 171] width 903 height 397
click at [451, 187] on link "Wrong email?" at bounding box center [458, 190] width 44 height 9
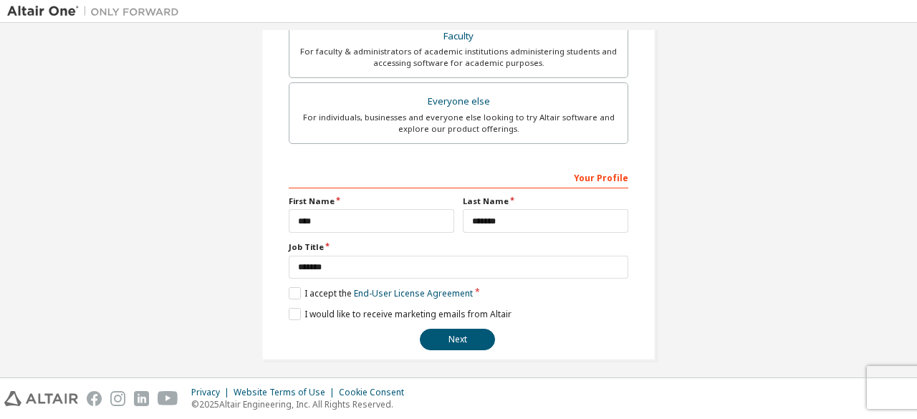
scroll to position [414, 0]
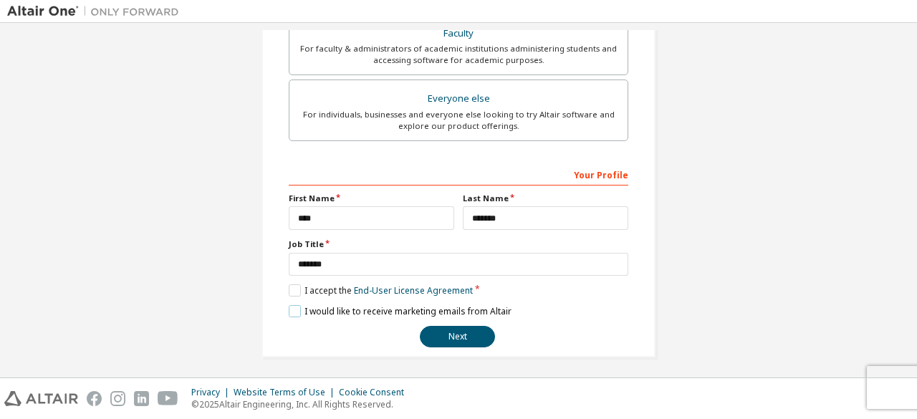
click at [289, 307] on label "I would like to receive marketing emails from Altair" at bounding box center [400, 311] width 223 height 12
click at [458, 335] on button "Next" at bounding box center [457, 336] width 75 height 21
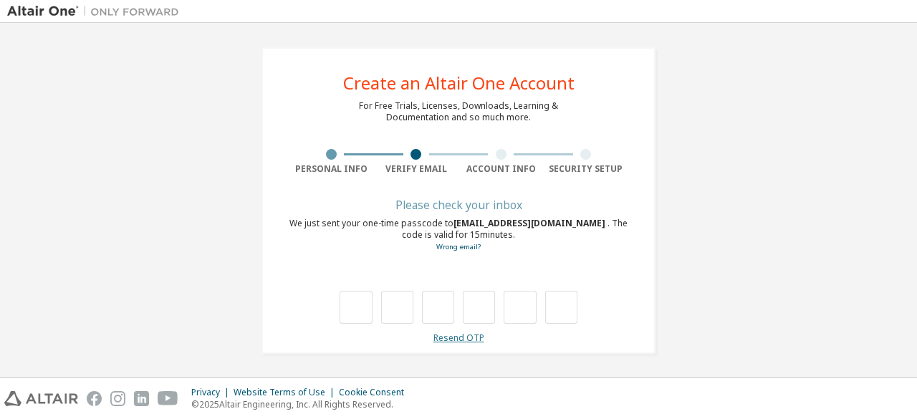
click at [463, 335] on link "Resend OTP" at bounding box center [458, 338] width 51 height 12
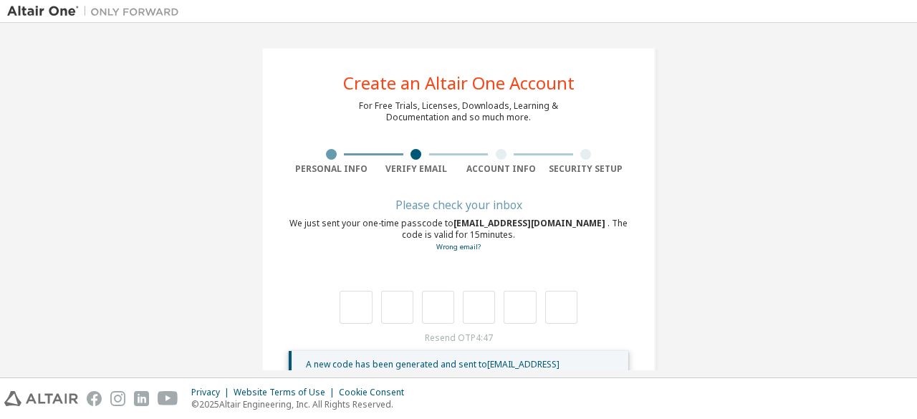
click at [373, 309] on div at bounding box center [459, 307] width 238 height 33
click at [355, 310] on input "text" at bounding box center [356, 307] width 32 height 33
type input "*"
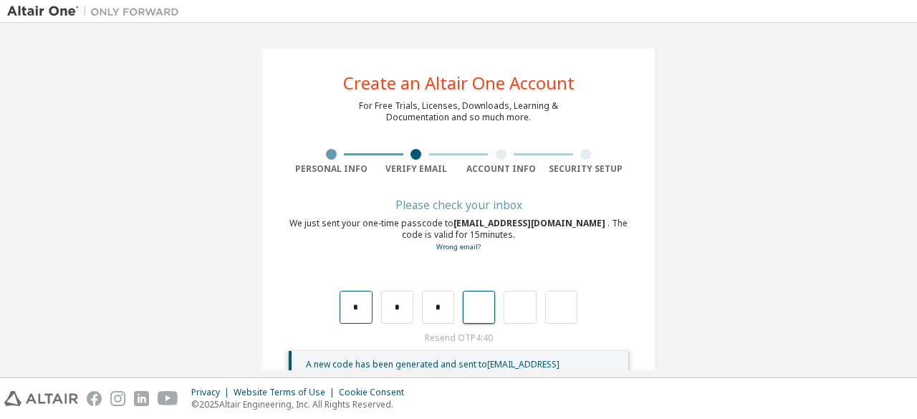
type input "*"
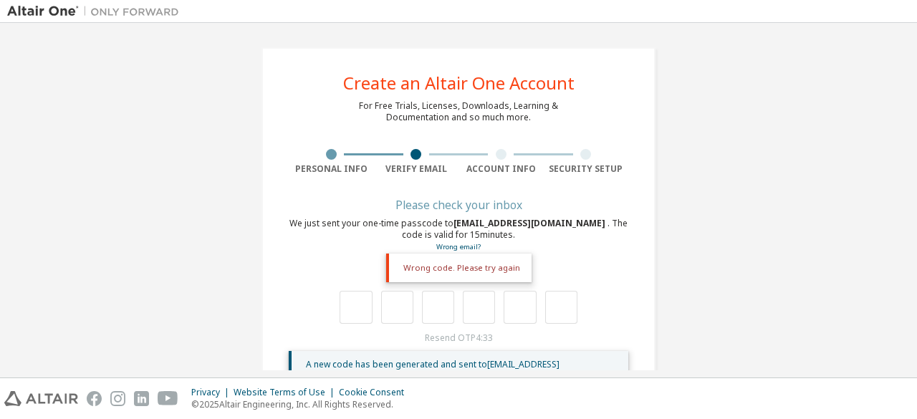
click at [475, 345] on div "Resend OTP 4:33 A new code has been generated and sent to gantengaldo849@gmail.…" at bounding box center [459, 365] width 340 height 67
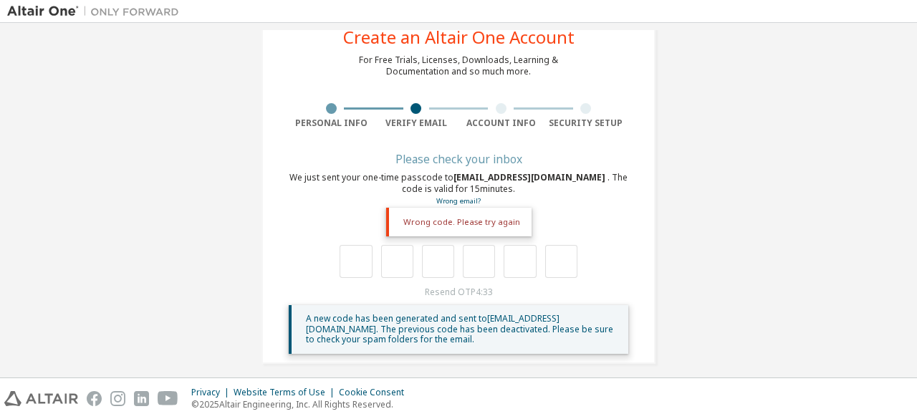
scroll to position [57, 0]
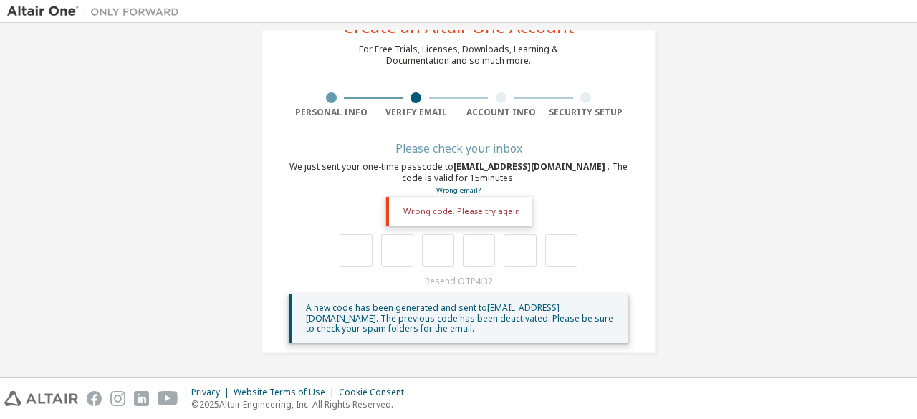
click at [407, 314] on span "A new code has been generated and sent to gantengaldo849@gmail.com . The previo…" at bounding box center [459, 318] width 307 height 33
click at [744, 193] on div "**********" at bounding box center [458, 171] width 903 height 397
click at [462, 191] on link "Wrong email?" at bounding box center [458, 190] width 44 height 9
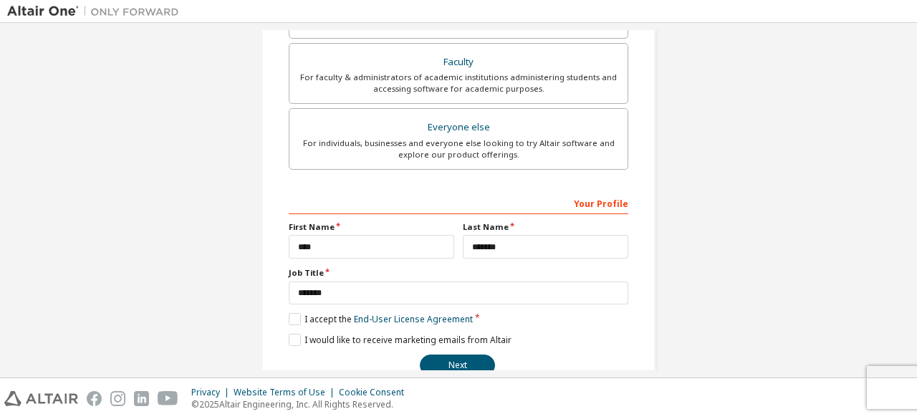
scroll to position [414, 0]
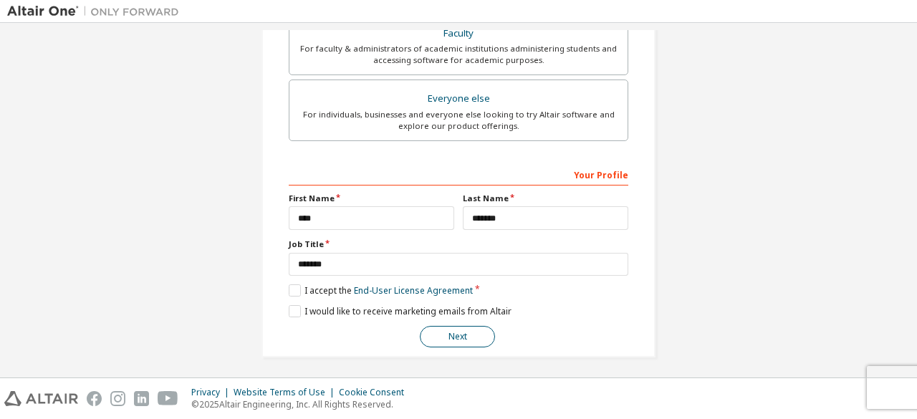
click at [463, 326] on button "Next" at bounding box center [457, 336] width 75 height 21
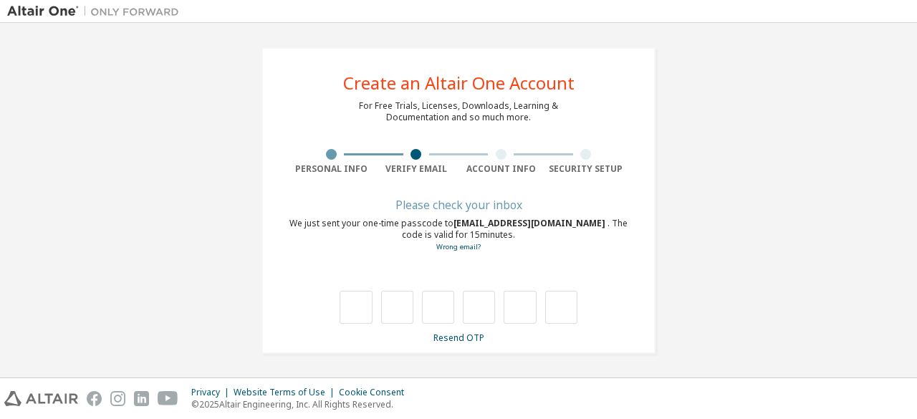
type input "*"
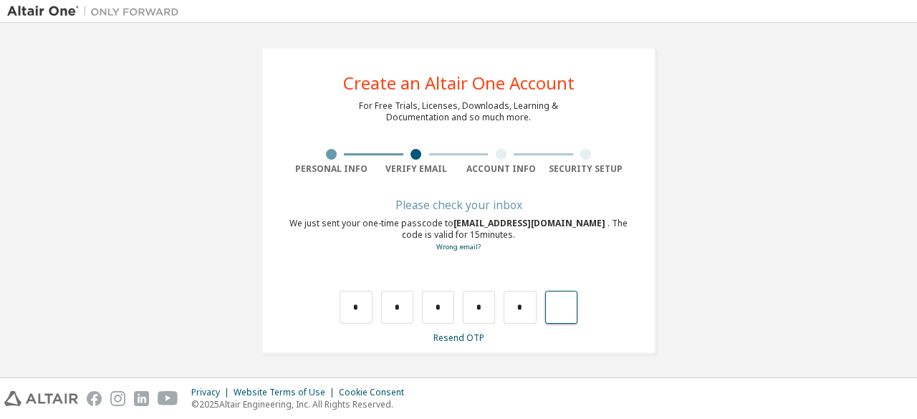
type input "*"
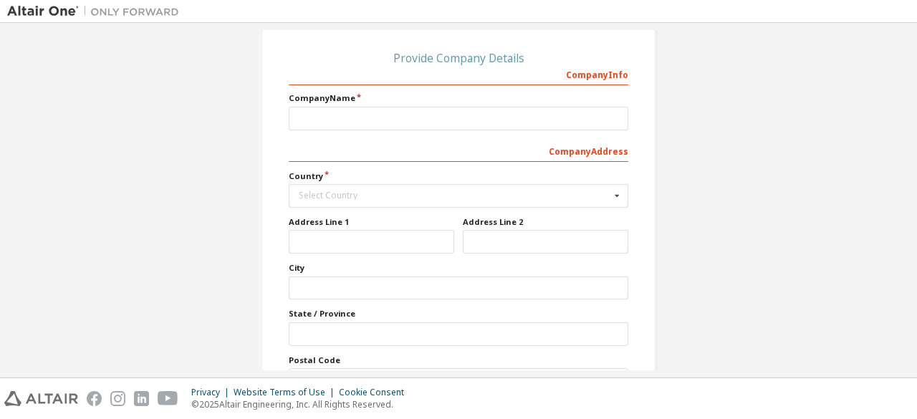
scroll to position [231, 0]
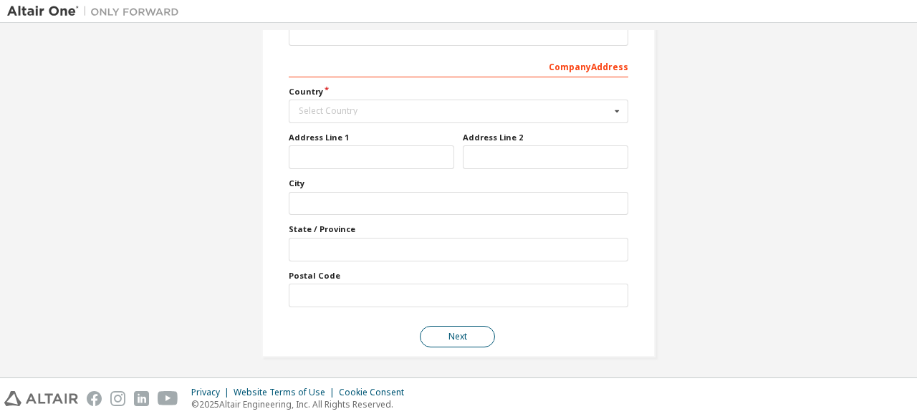
click at [441, 341] on button "Next" at bounding box center [457, 336] width 75 height 21
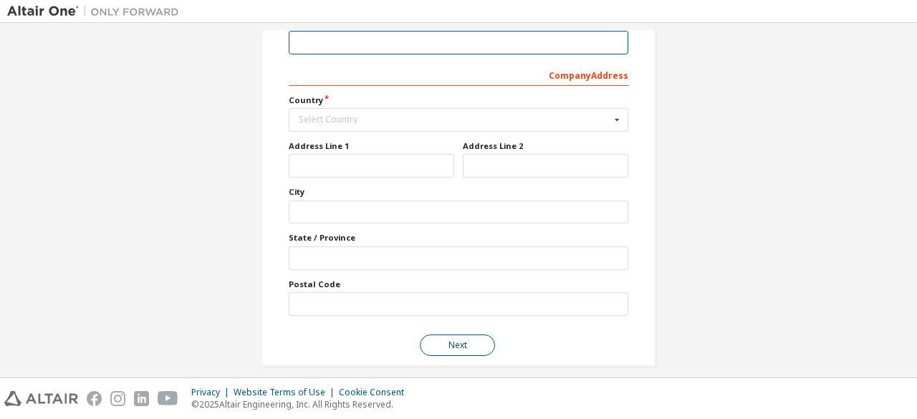
scroll to position [122, 0]
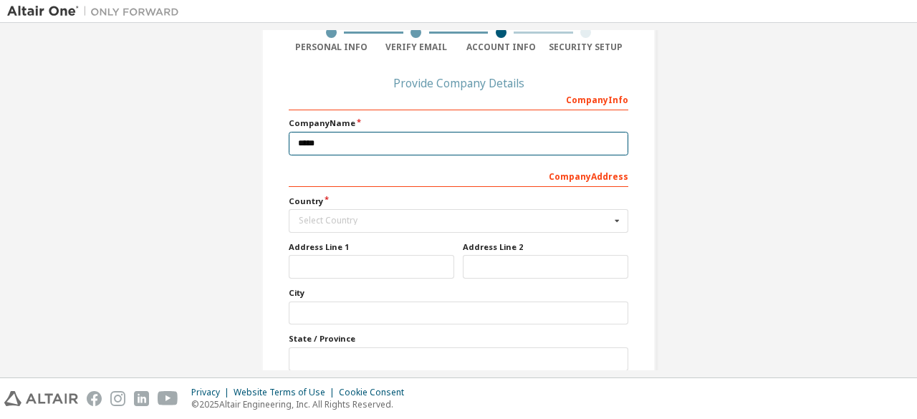
type input "**********"
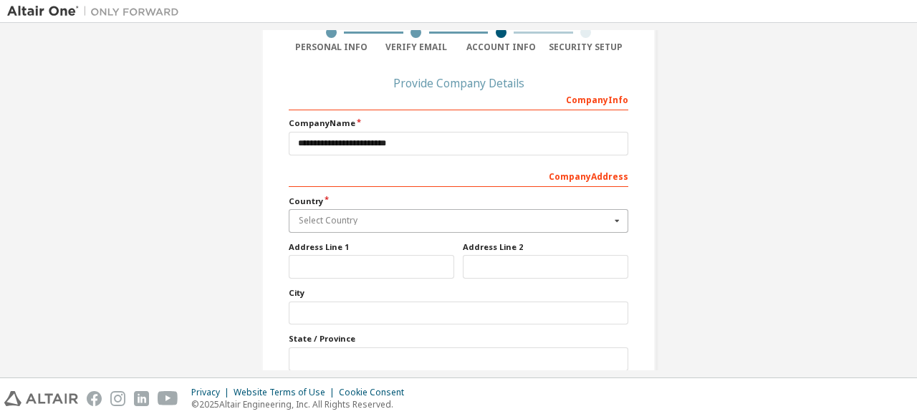
click at [471, 229] on input "text" at bounding box center [459, 221] width 338 height 22
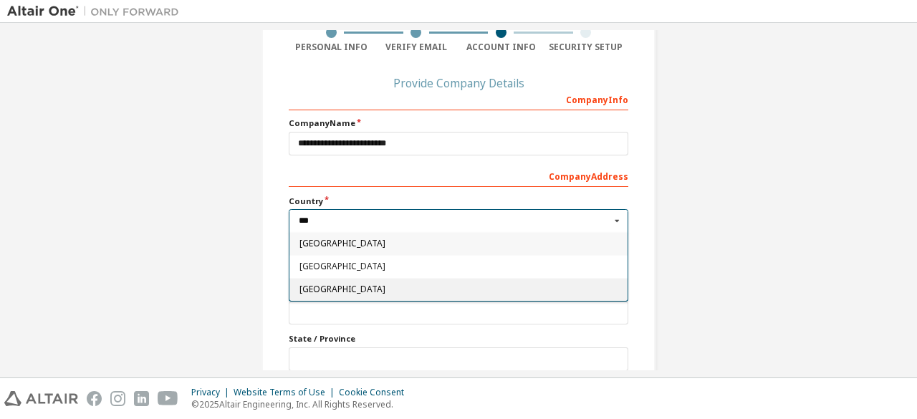
type input "***"
click at [358, 281] on div "Indonesia" at bounding box center [458, 289] width 338 height 23
type input "***"
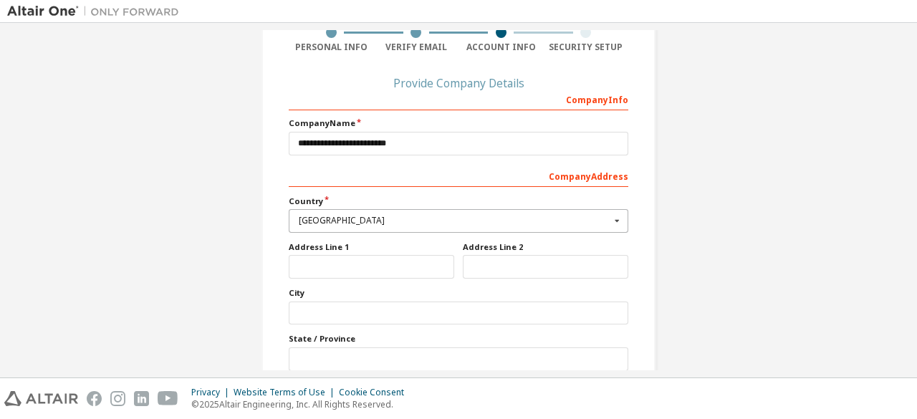
scroll to position [231, 0]
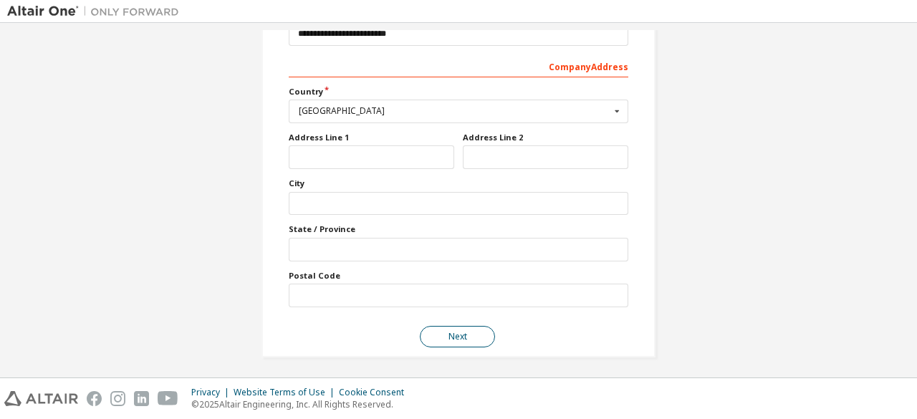
click at [451, 334] on button "Next" at bounding box center [457, 336] width 75 height 21
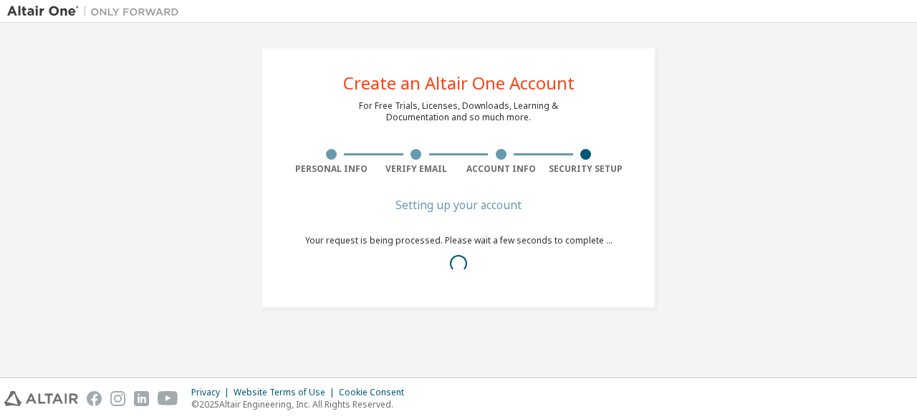
scroll to position [0, 0]
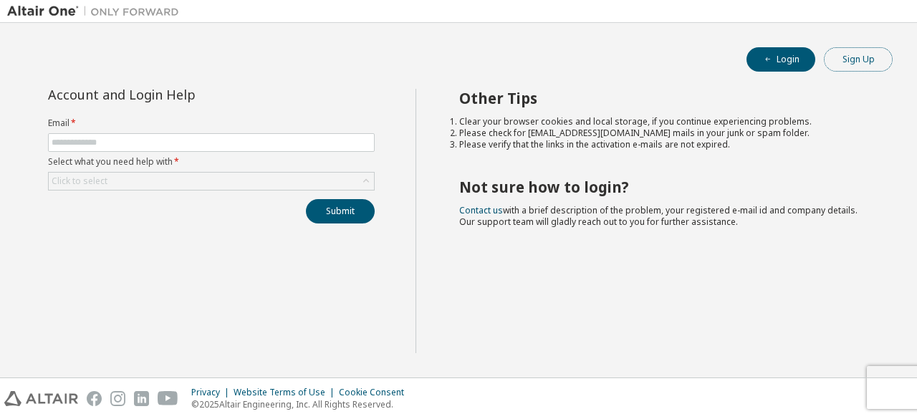
click at [867, 64] on button "Sign Up" at bounding box center [858, 59] width 69 height 24
click at [186, 140] on input "text" at bounding box center [211, 142] width 319 height 11
type input "**********"
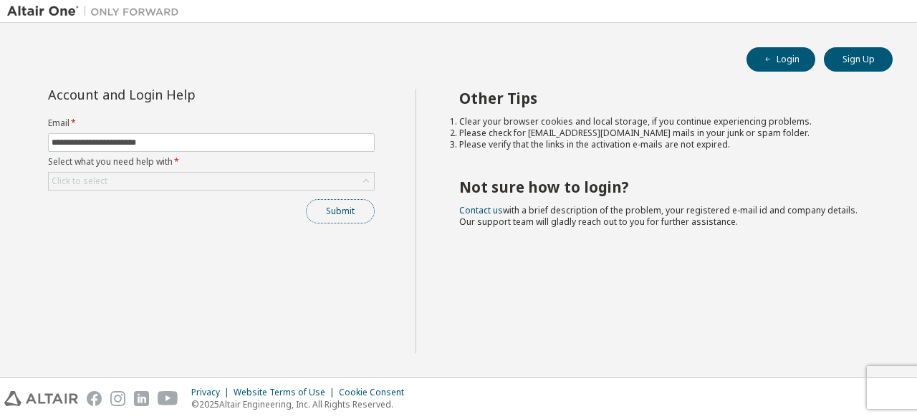
click at [340, 216] on button "Submit" at bounding box center [340, 211] width 69 height 24
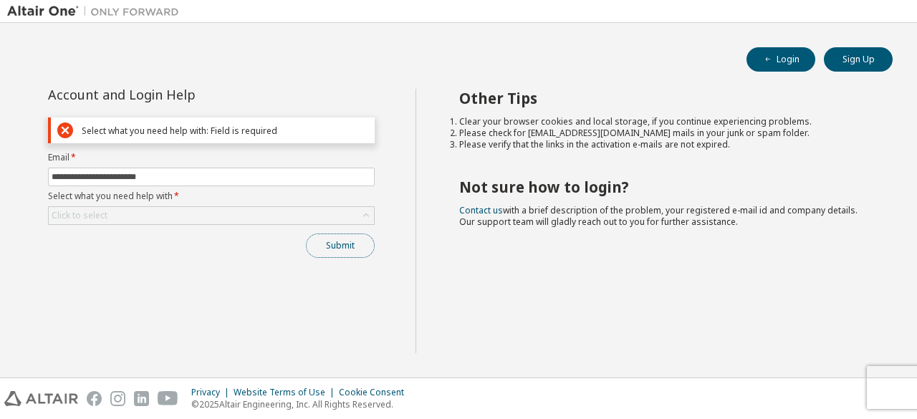
click at [339, 236] on button "Submit" at bounding box center [340, 246] width 69 height 24
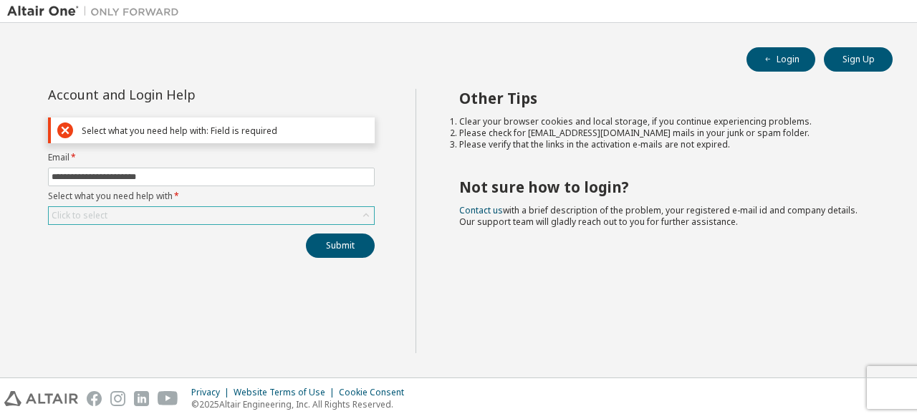
click at [339, 207] on div "Click to select" at bounding box center [211, 215] width 325 height 17
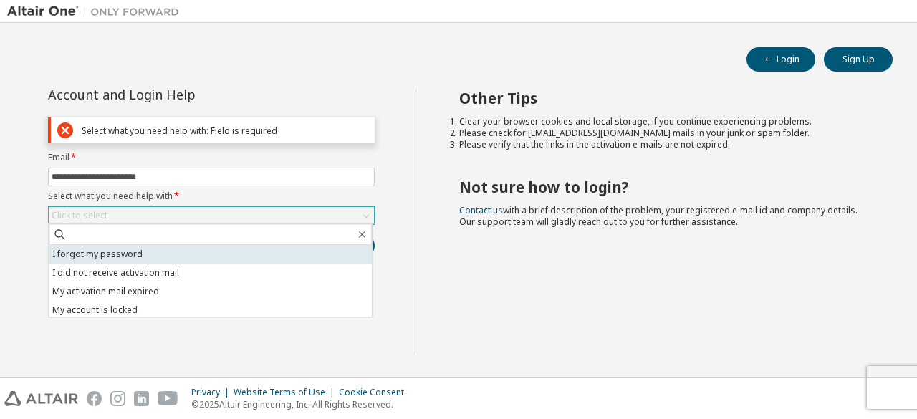
click at [166, 259] on li "I forgot my password" at bounding box center [210, 254] width 323 height 19
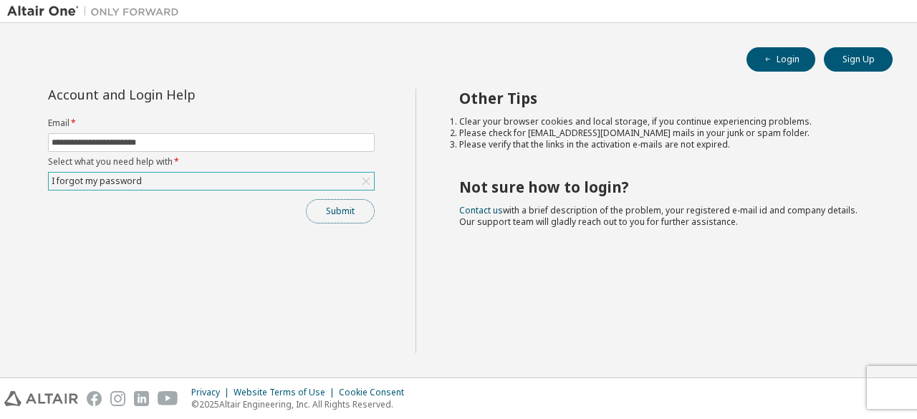
click at [354, 208] on button "Submit" at bounding box center [340, 211] width 69 height 24
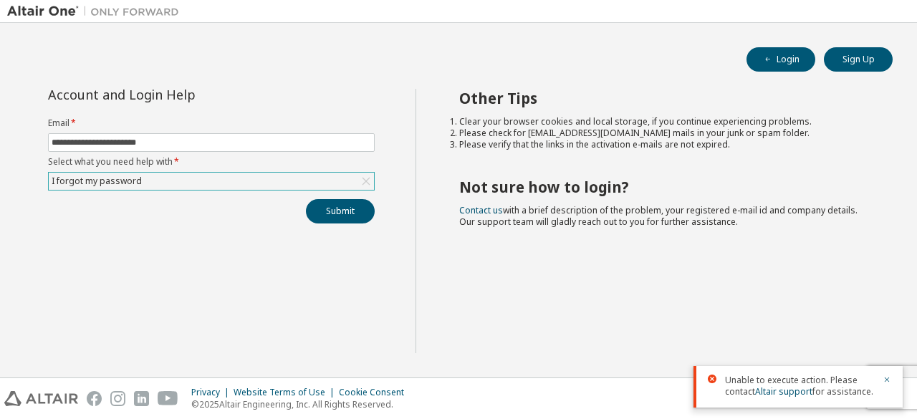
click at [880, 382] on div at bounding box center [882, 386] width 17 height 23
click at [883, 383] on icon "button" at bounding box center [887, 379] width 9 height 9
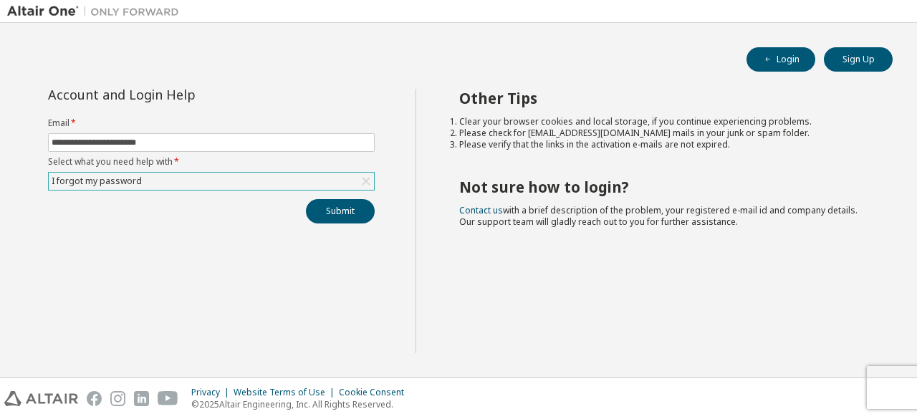
click at [883, 383] on div "Privacy Website Terms of Use Cookie Consent © 2025 Altair Engineering, Inc. All…" at bounding box center [458, 398] width 917 height 41
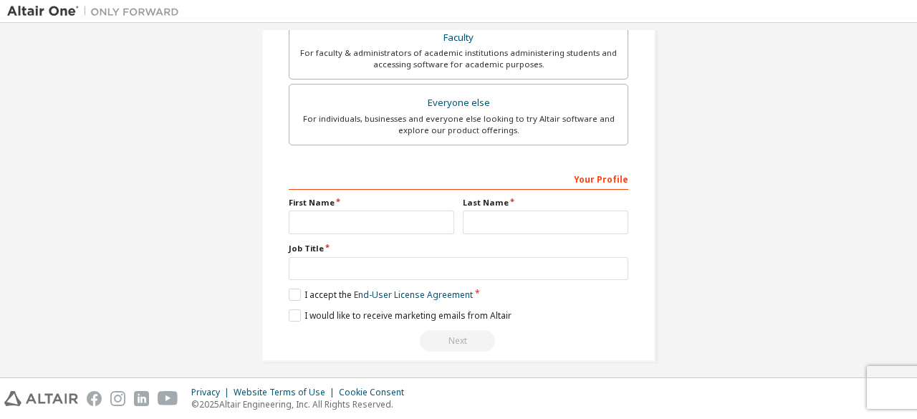
scroll to position [414, 0]
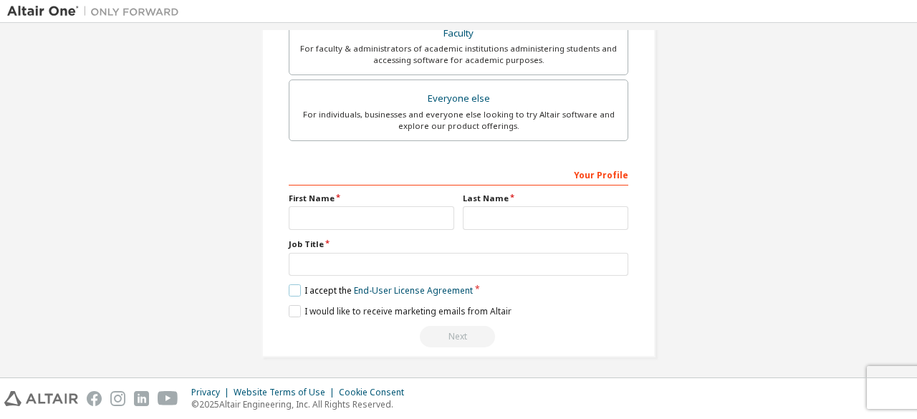
click at [295, 289] on label "I accept the End-User License Agreement" at bounding box center [381, 290] width 184 height 12
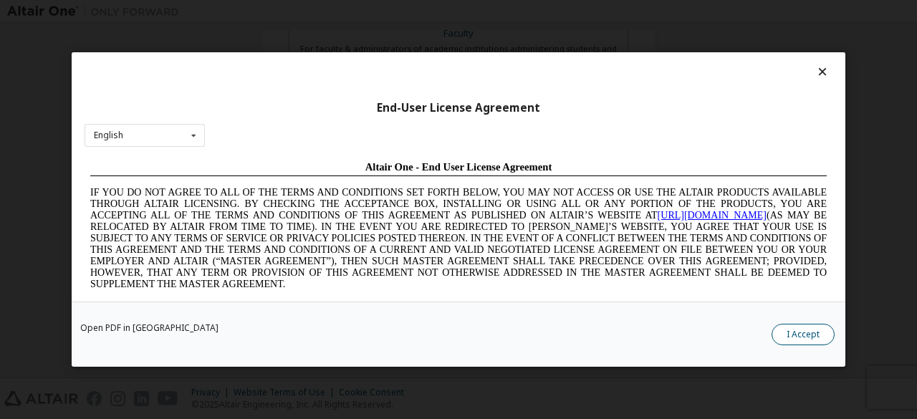
scroll to position [0, 0]
click at [817, 327] on button "I Accept" at bounding box center [803, 334] width 63 height 21
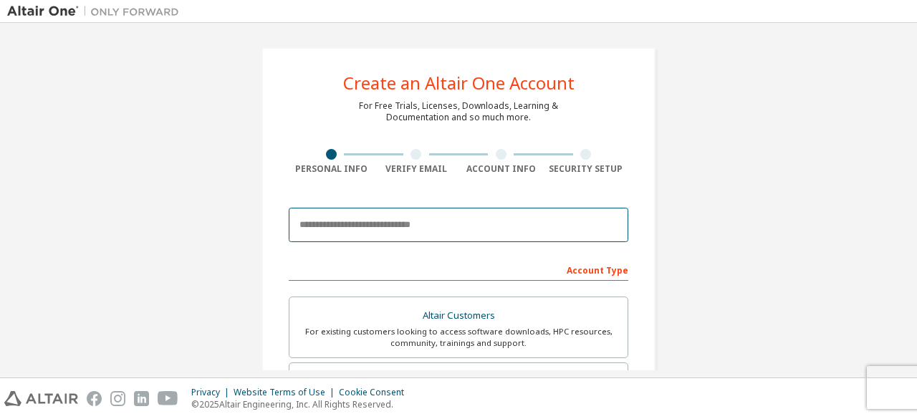
click at [375, 233] on input "email" at bounding box center [459, 225] width 340 height 34
type input "**********"
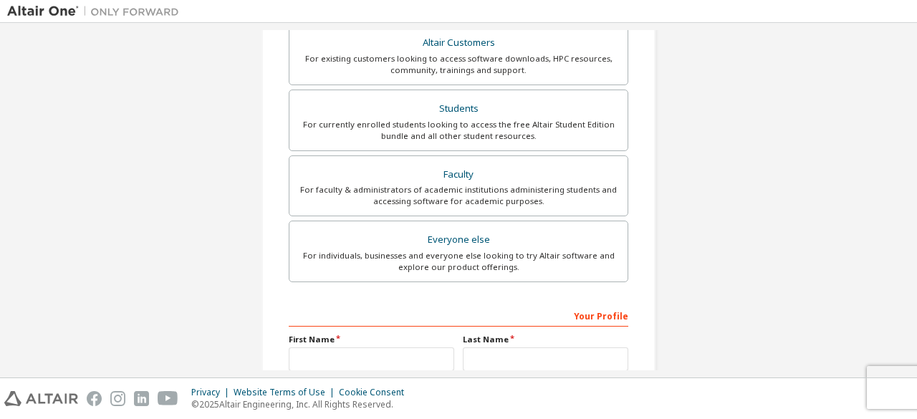
scroll to position [318, 0]
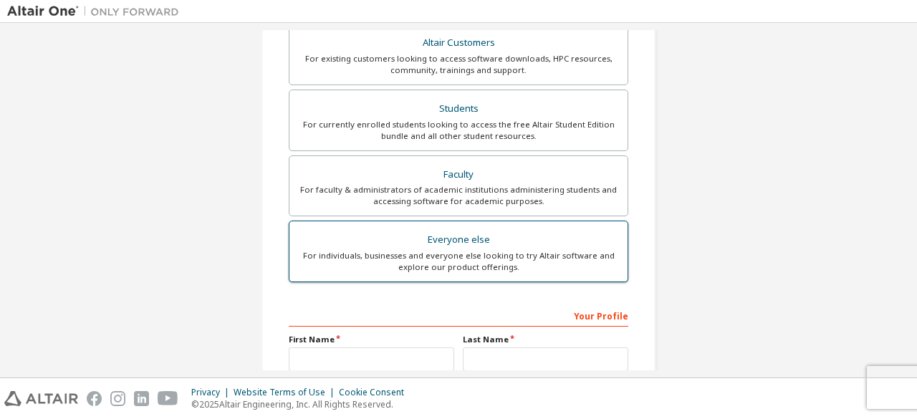
click at [471, 250] on div "For individuals, businesses and everyone else looking to try Altair software an…" at bounding box center [458, 261] width 321 height 23
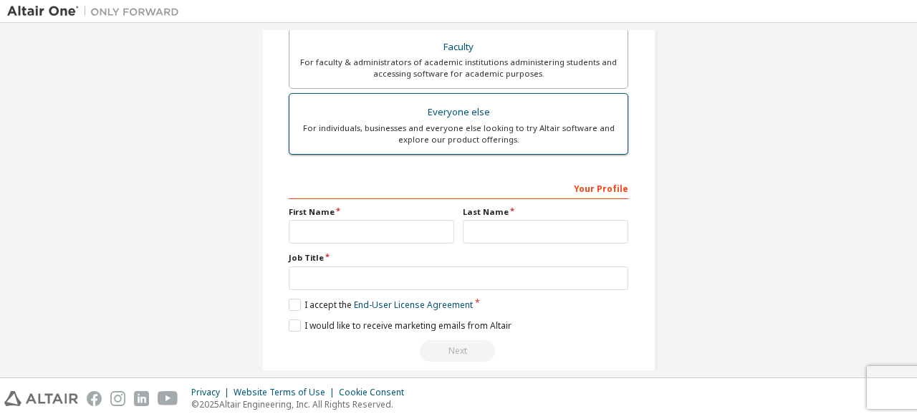
scroll to position [460, 0]
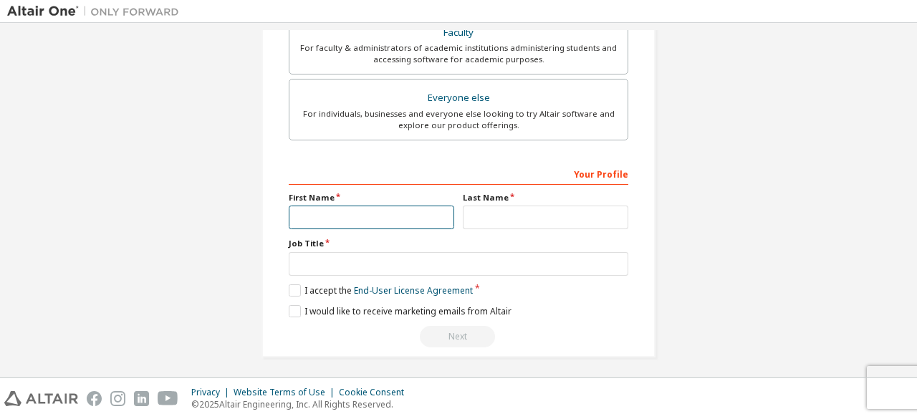
click at [331, 216] on input "text" at bounding box center [371, 218] width 165 height 24
type input "****"
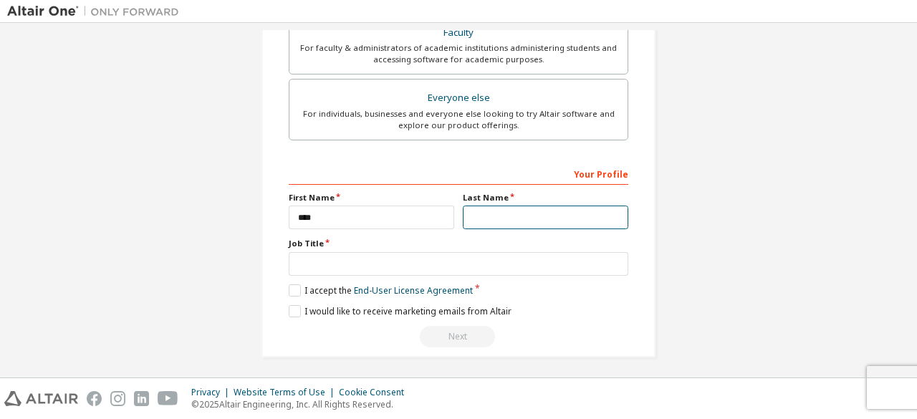
click at [516, 217] on input "text" at bounding box center [545, 218] width 165 height 24
type input "*******"
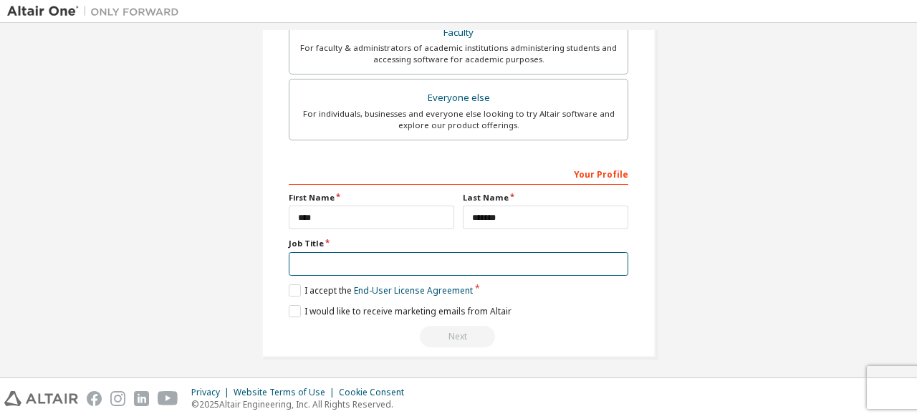
click at [444, 265] on input "text" at bounding box center [459, 264] width 340 height 24
type input "*******"
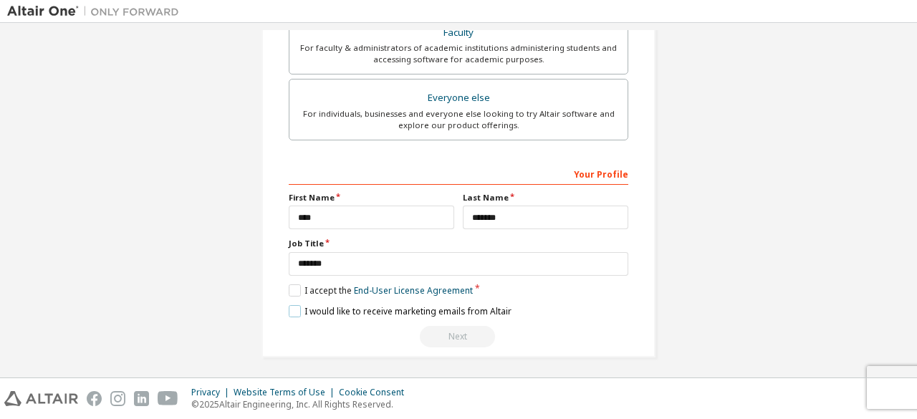
click at [289, 305] on label "I would like to receive marketing emails from Altair" at bounding box center [400, 311] width 223 height 12
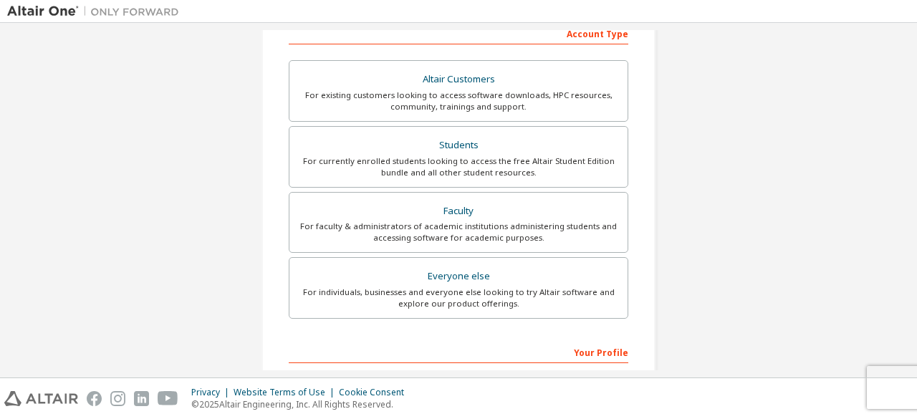
scroll to position [0, 0]
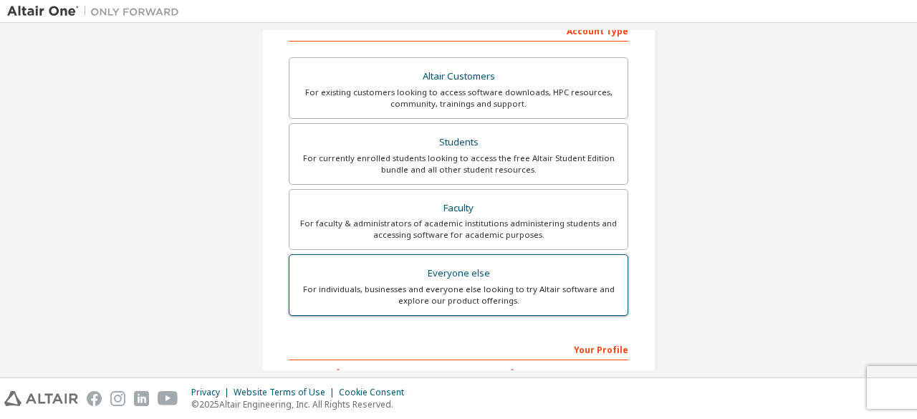
click at [443, 284] on div "For individuals, businesses and everyone else looking to try Altair software an…" at bounding box center [458, 295] width 321 height 23
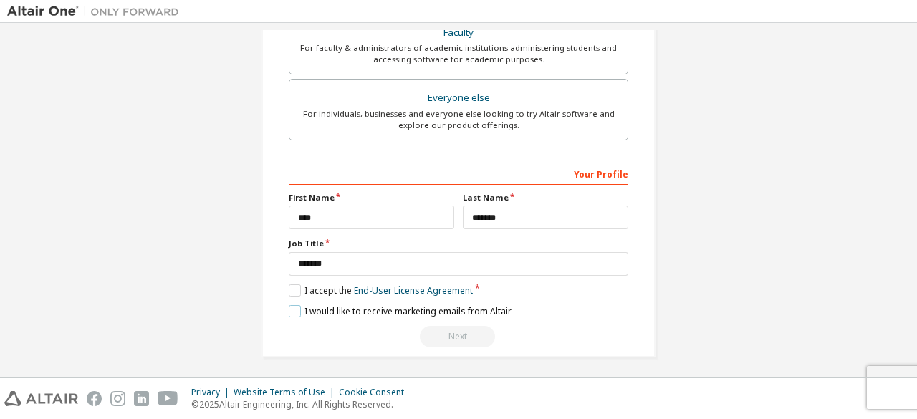
click at [289, 305] on label "I would like to receive marketing emails from Altair" at bounding box center [400, 311] width 223 height 12
click at [354, 284] on link "End-User License Agreement" at bounding box center [413, 290] width 119 height 12
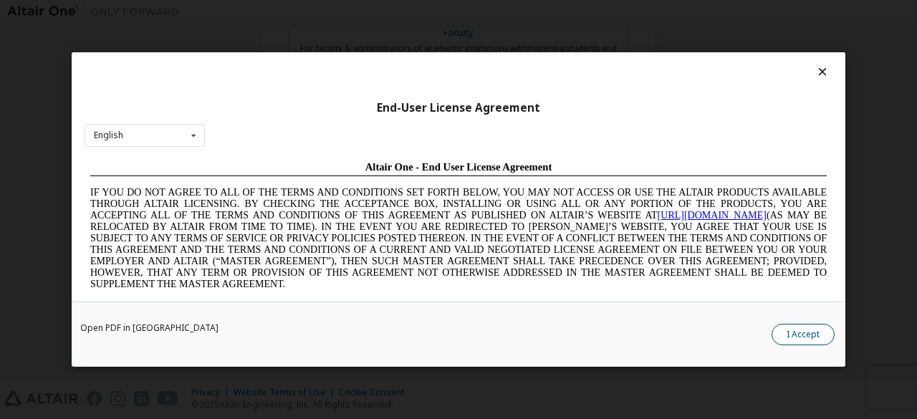
scroll to position [0, 0]
click at [803, 342] on button "I Accept" at bounding box center [803, 334] width 63 height 21
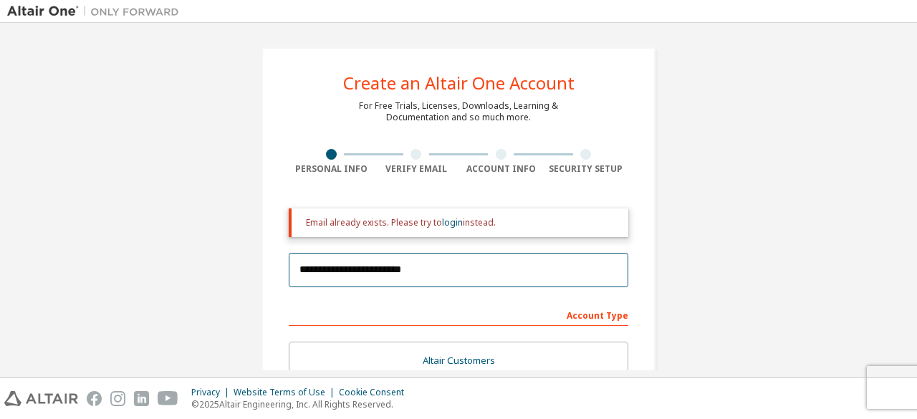
click at [536, 267] on input "**********" at bounding box center [459, 270] width 340 height 34
drag, startPoint x: 447, startPoint y: 266, endPoint x: 282, endPoint y: 264, distance: 164.8
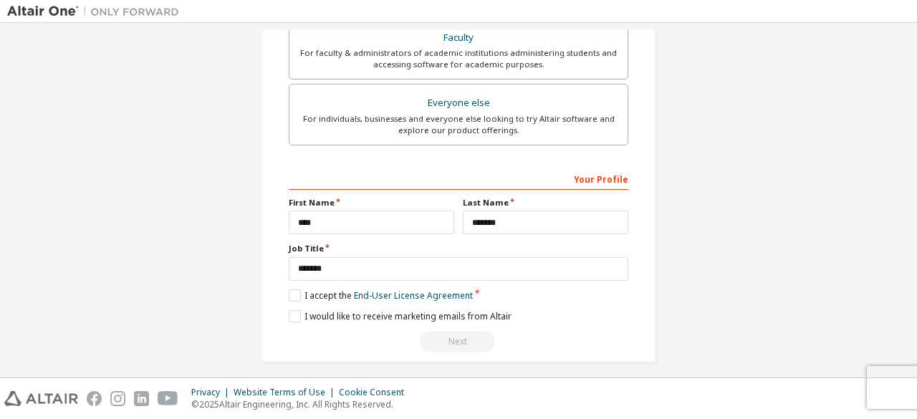
scroll to position [460, 0]
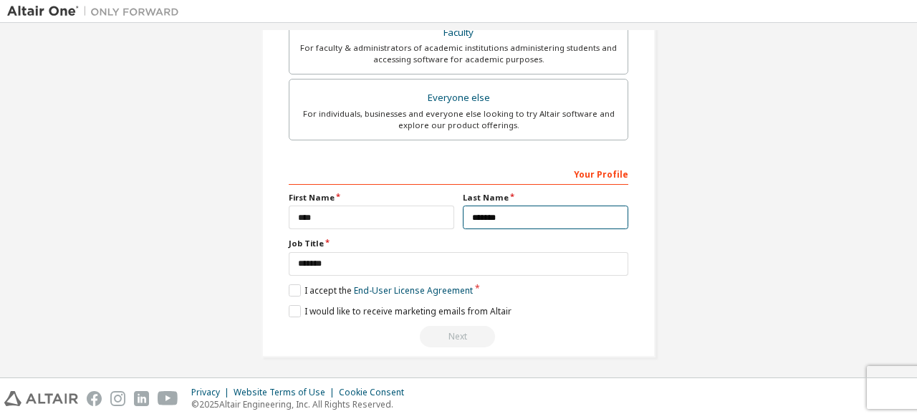
drag, startPoint x: 559, startPoint y: 203, endPoint x: 287, endPoint y: 213, distance: 271.7
click at [287, 213] on div "First Name **** Last Name *******" at bounding box center [458, 210] width 348 height 37
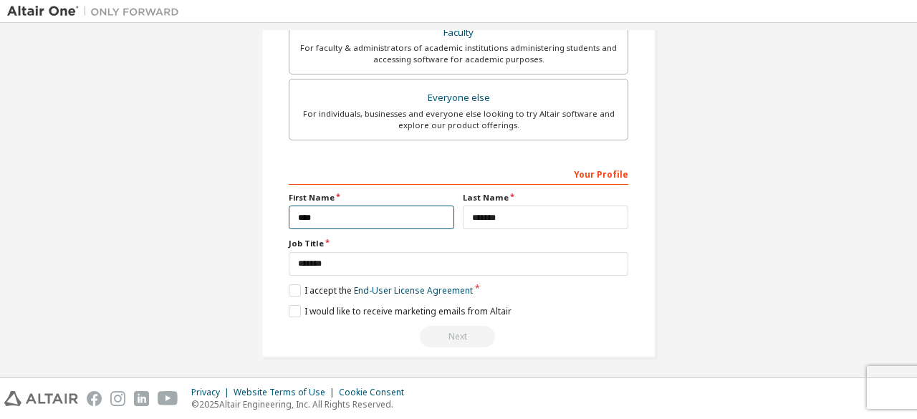
drag, startPoint x: 378, startPoint y: 213, endPoint x: 281, endPoint y: 220, distance: 97.6
click at [284, 220] on div "First Name ****" at bounding box center [371, 210] width 174 height 37
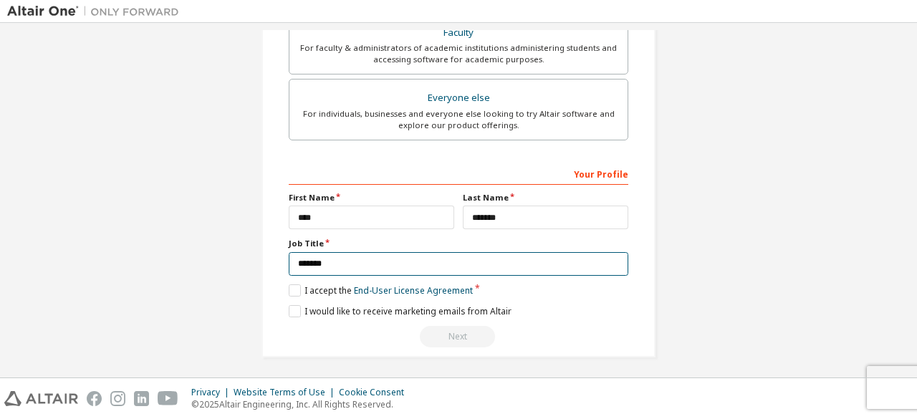
drag, startPoint x: 390, startPoint y: 260, endPoint x: 265, endPoint y: 261, distance: 125.4
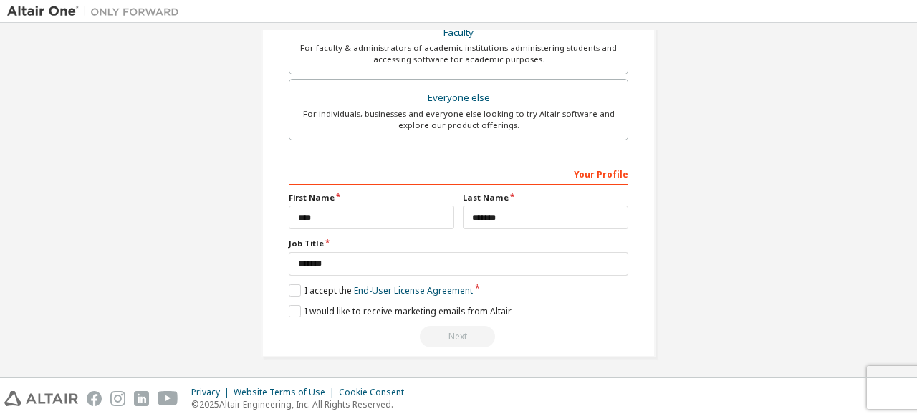
click at [418, 315] on div "**********" at bounding box center [459, 255] width 340 height 186
click at [294, 305] on label "I would like to receive marketing emails from Altair" at bounding box center [400, 311] width 223 height 12
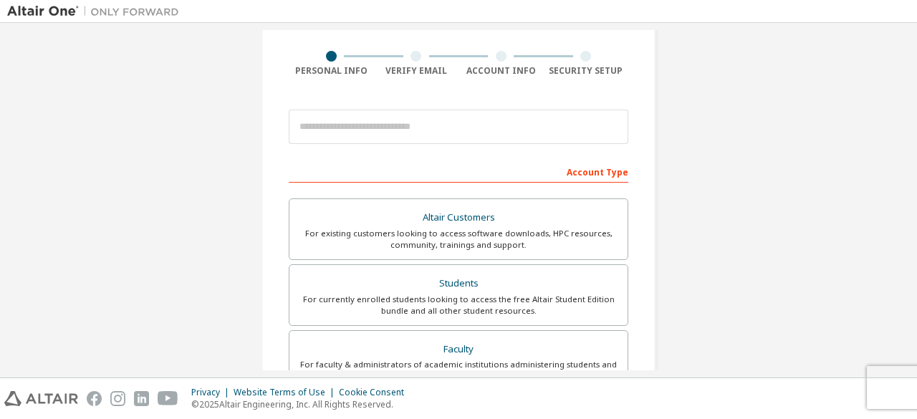
scroll to position [101, 0]
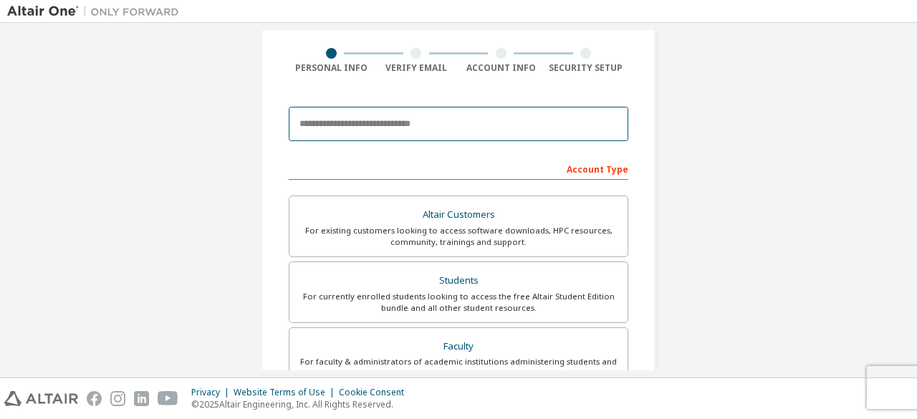
click at [435, 120] on input "email" at bounding box center [459, 124] width 340 height 34
type input "**********"
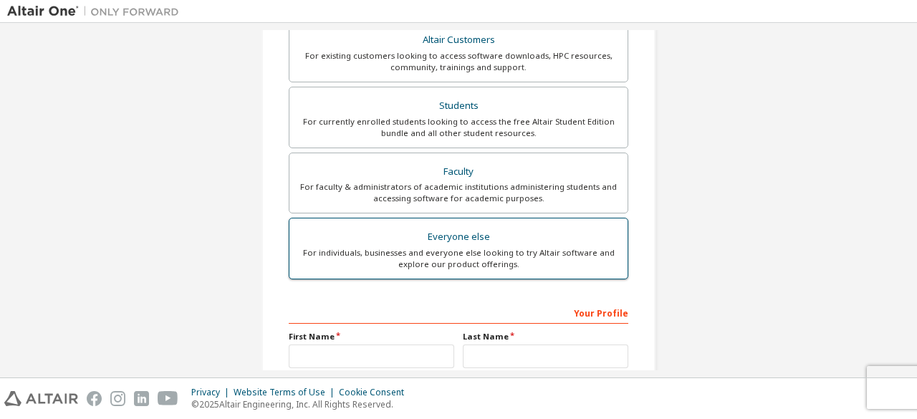
click at [438, 270] on div "For individuals, businesses and everyone else looking to try Altair software an…" at bounding box center [458, 258] width 321 height 23
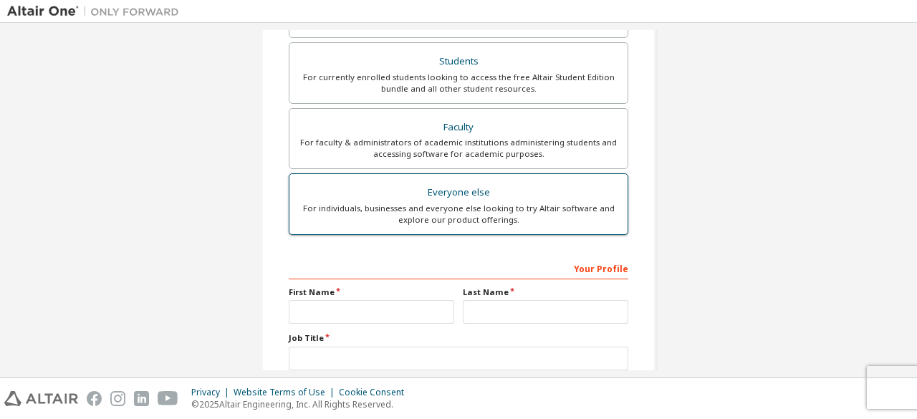
scroll to position [448, 0]
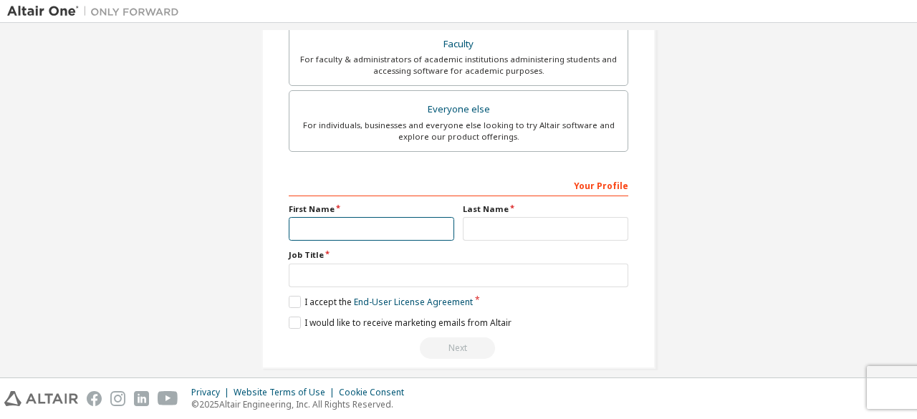
click at [385, 226] on input "text" at bounding box center [371, 229] width 165 height 24
type input "*******"
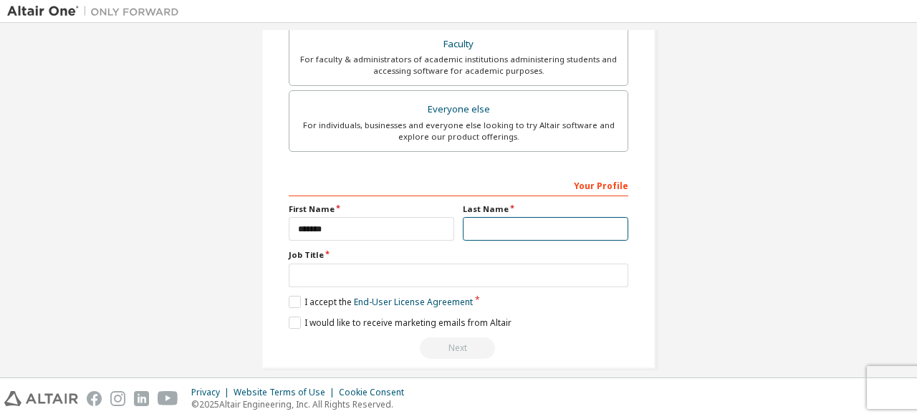
click at [509, 224] on input "text" at bounding box center [545, 229] width 165 height 24
type input "****"
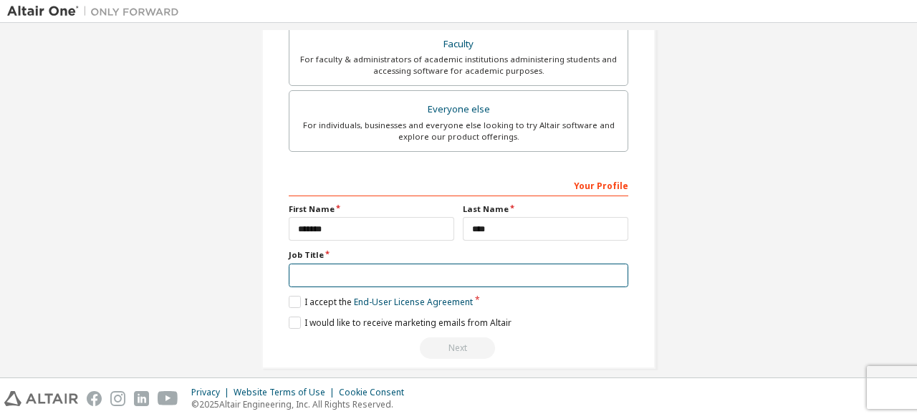
click at [413, 277] on input "text" at bounding box center [459, 276] width 340 height 24
type input "*******"
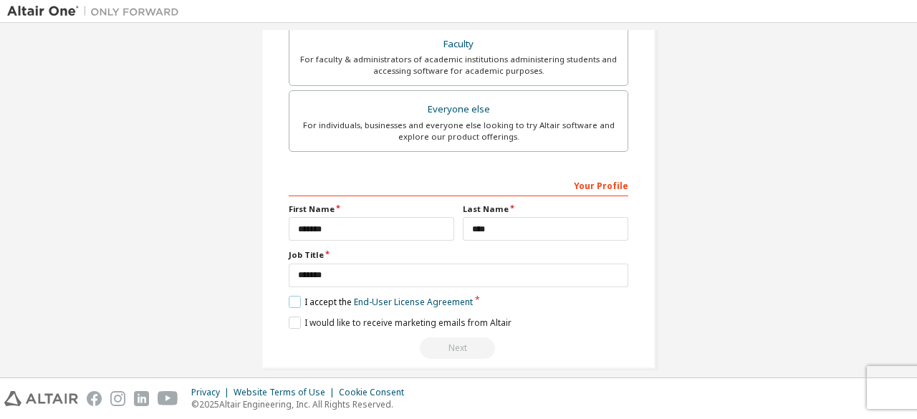
click at [298, 300] on label "I accept the End-User License Agreement" at bounding box center [381, 302] width 184 height 12
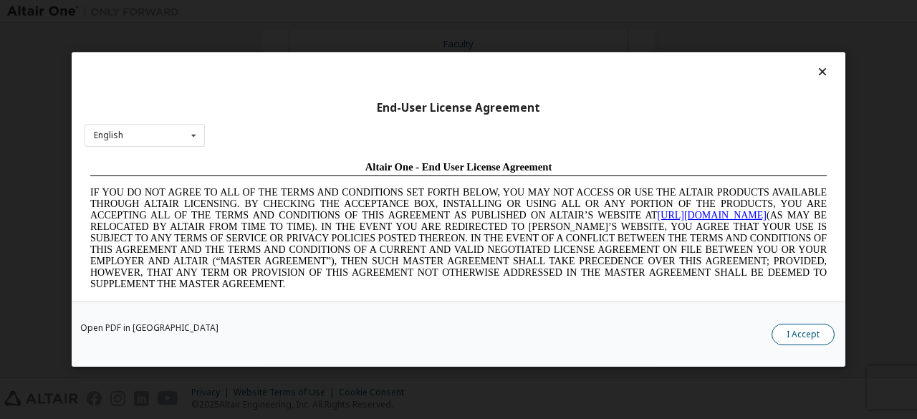
scroll to position [0, 0]
click at [786, 339] on button "I Accept" at bounding box center [803, 334] width 63 height 21
